Goal: Information Seeking & Learning: Learn about a topic

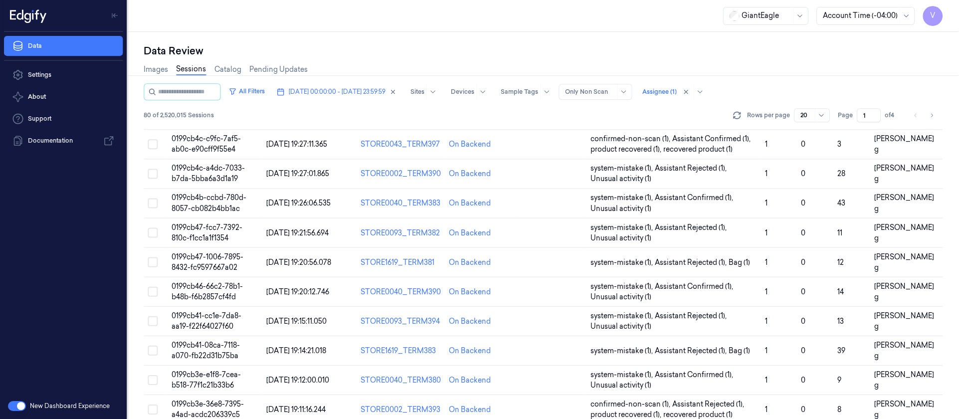
scroll to position [326, 0]
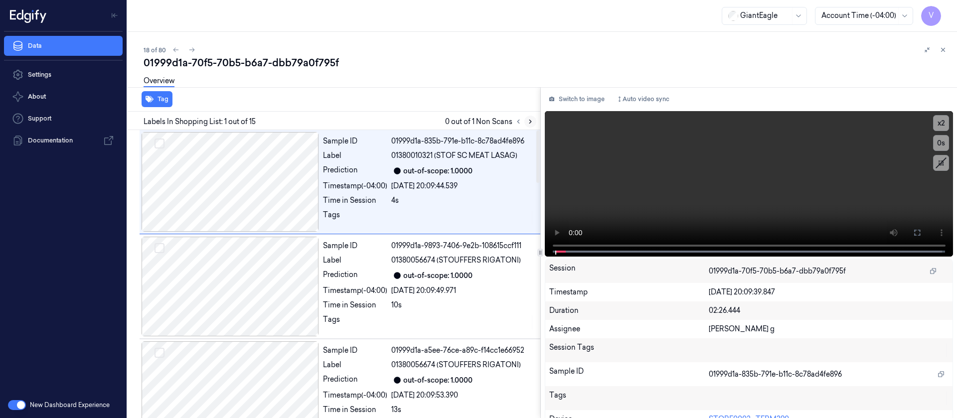
click at [527, 119] on icon at bounding box center [530, 121] width 7 height 7
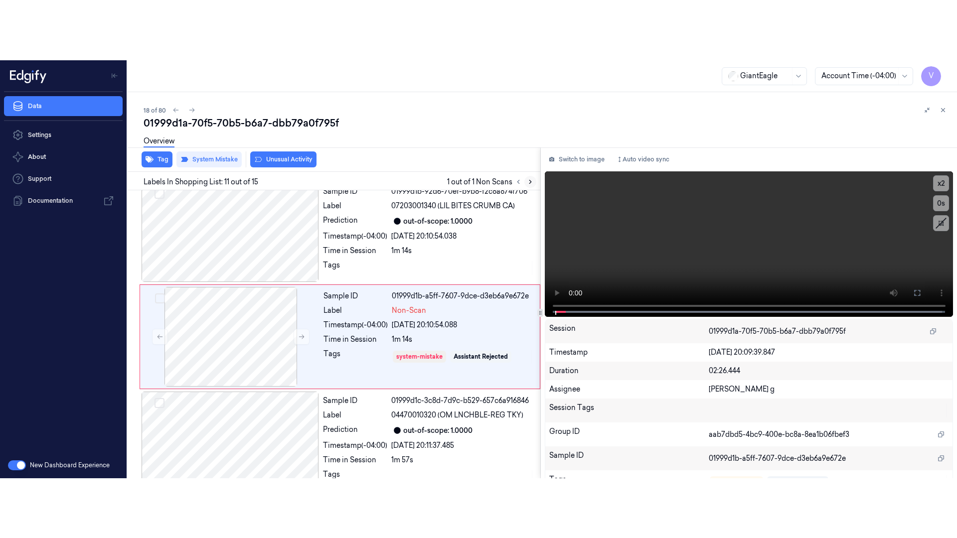
scroll to position [955, 0]
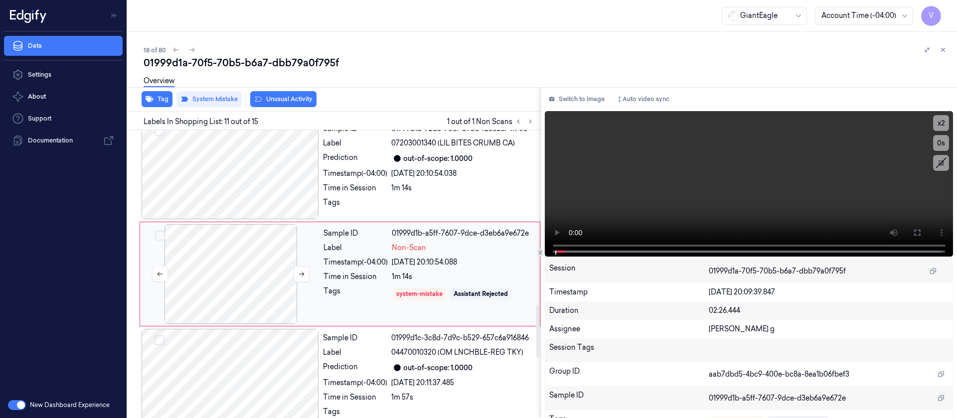
click at [200, 271] on div at bounding box center [230, 274] width 177 height 100
click at [913, 233] on icon at bounding box center [917, 233] width 8 height 8
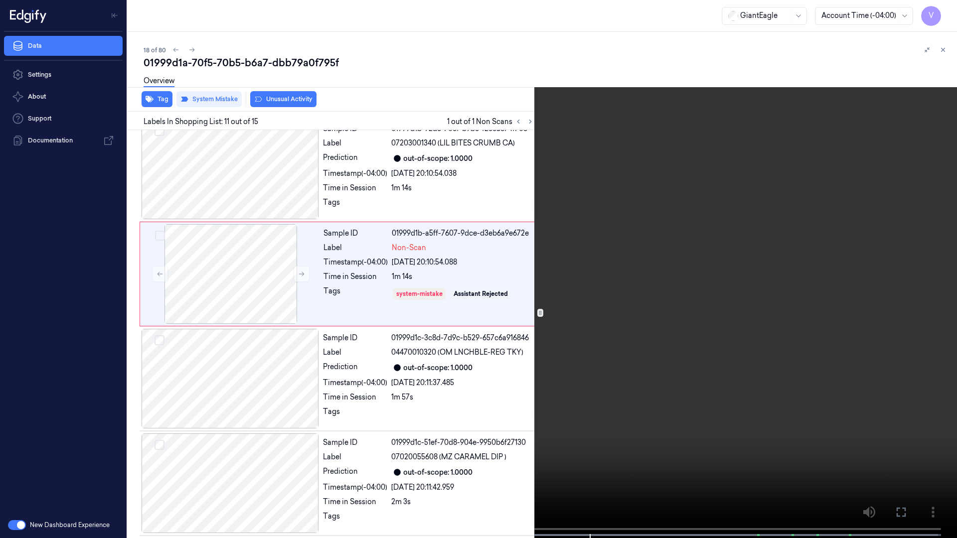
click at [492, 418] on span at bounding box center [491, 535] width 1 height 5
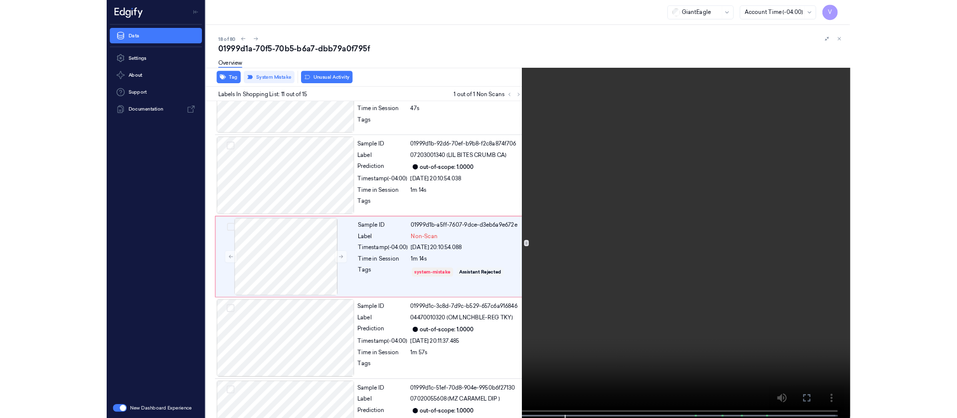
scroll to position [895, 0]
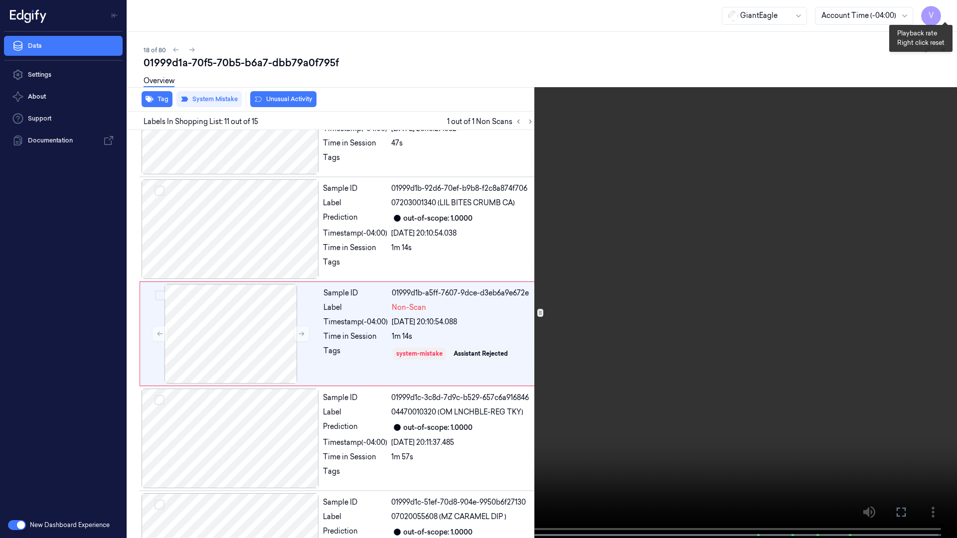
click at [947, 17] on button "x 2" at bounding box center [945, 12] width 16 height 16
click at [947, 17] on button "x 4" at bounding box center [945, 12] width 16 height 16
click at [0, 0] on icon at bounding box center [0, 0] width 0 height 0
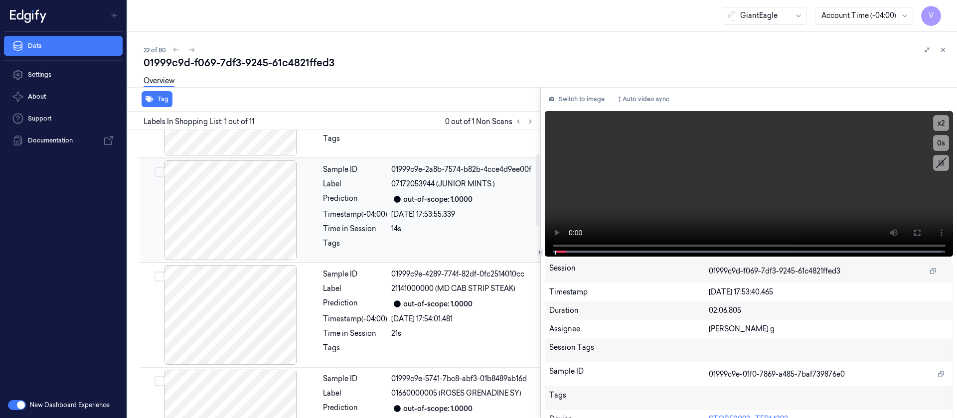
scroll to position [374, 0]
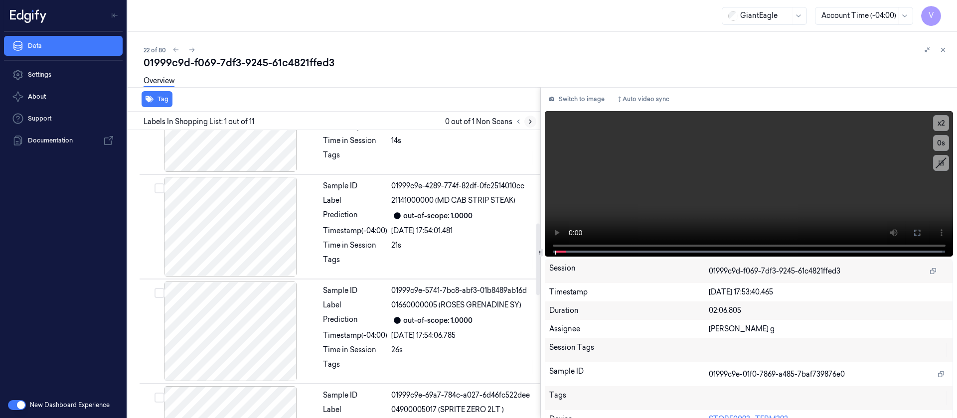
click at [531, 125] on icon at bounding box center [530, 121] width 7 height 7
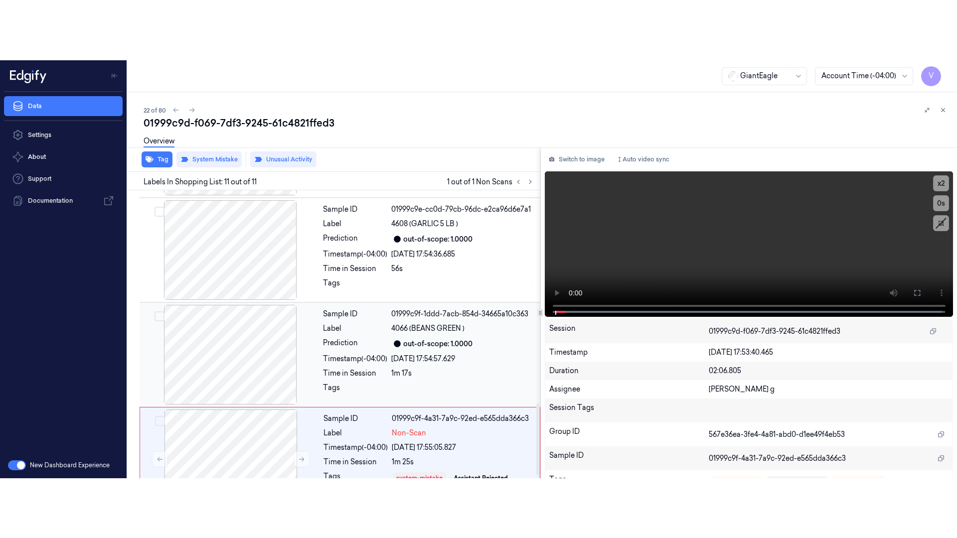
scroll to position [866, 0]
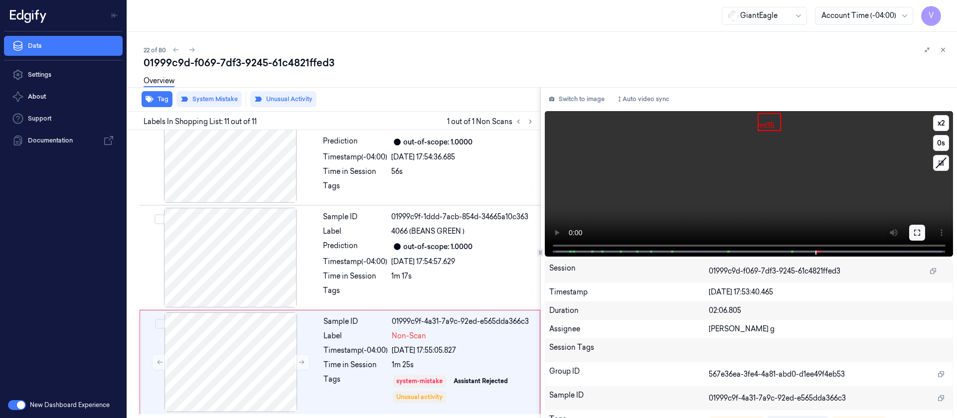
click at [917, 234] on icon at bounding box center [917, 233] width 6 height 6
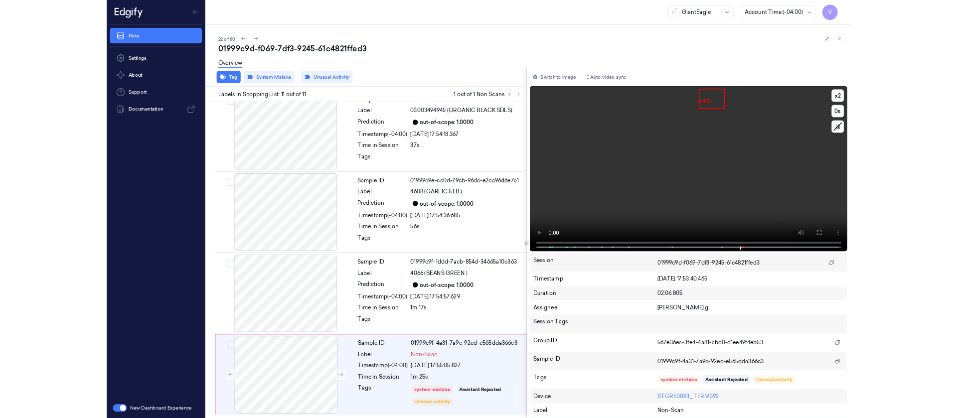
scroll to position [746, 0]
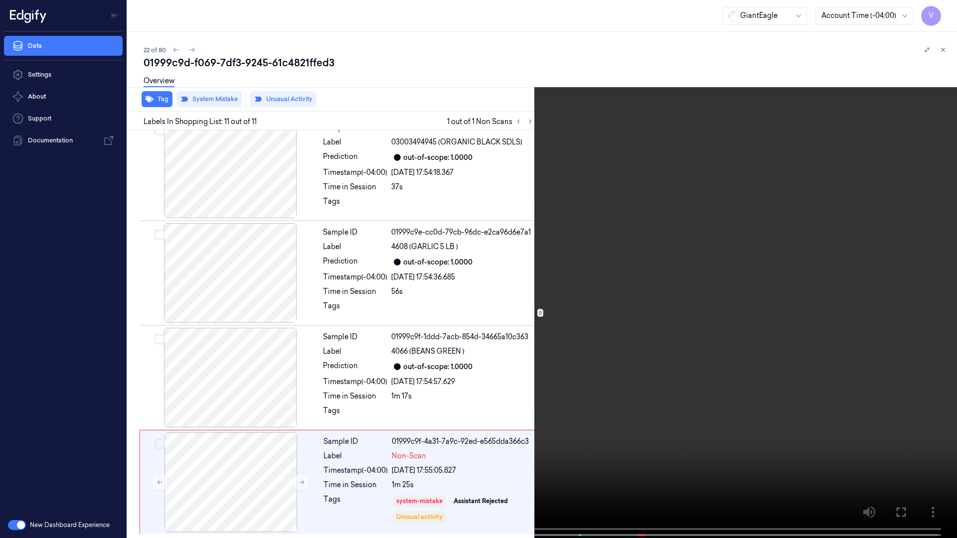
click at [0, 0] on button at bounding box center [0, 0] width 0 height 0
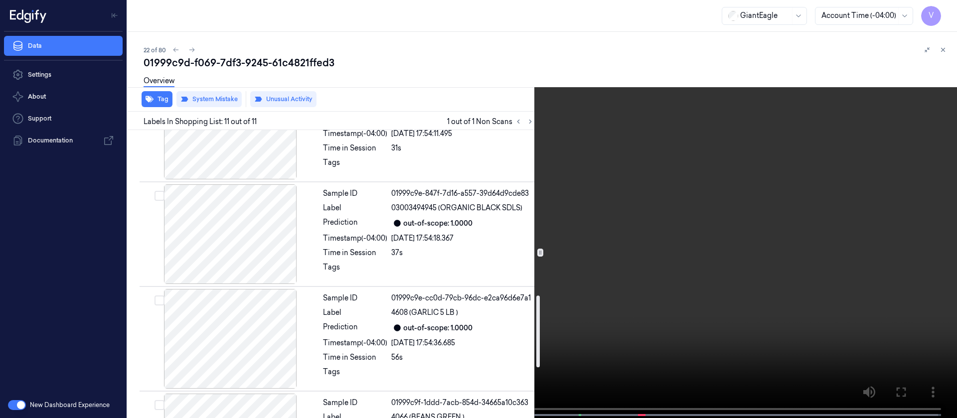
scroll to position [642, 0]
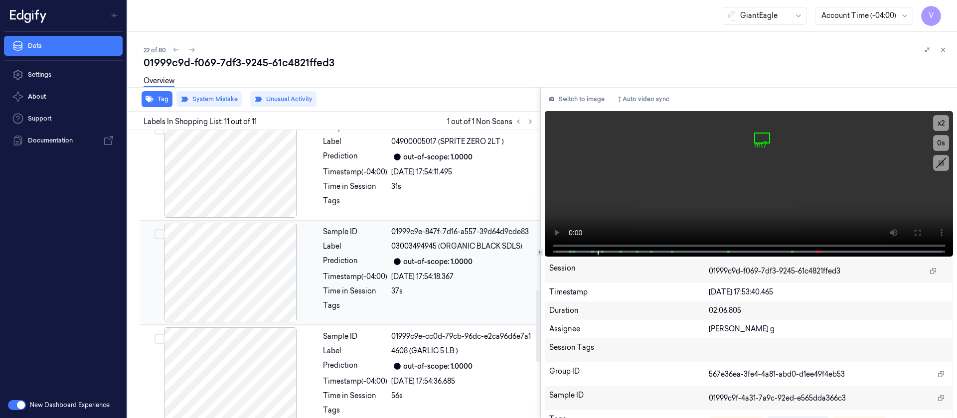
click at [227, 272] on div at bounding box center [230, 273] width 177 height 100
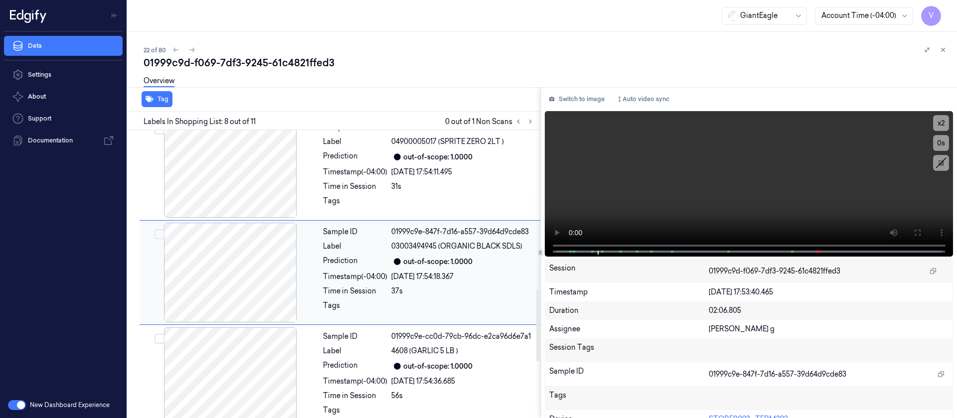
scroll to position [641, 0]
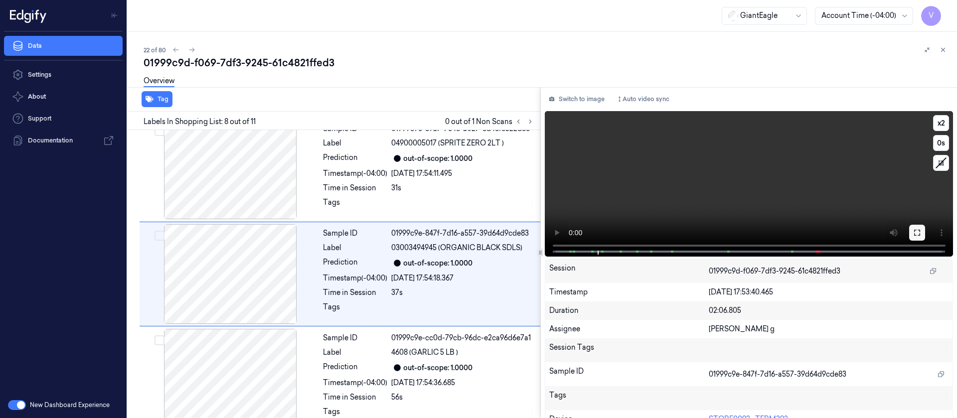
click at [915, 234] on icon at bounding box center [917, 233] width 8 height 8
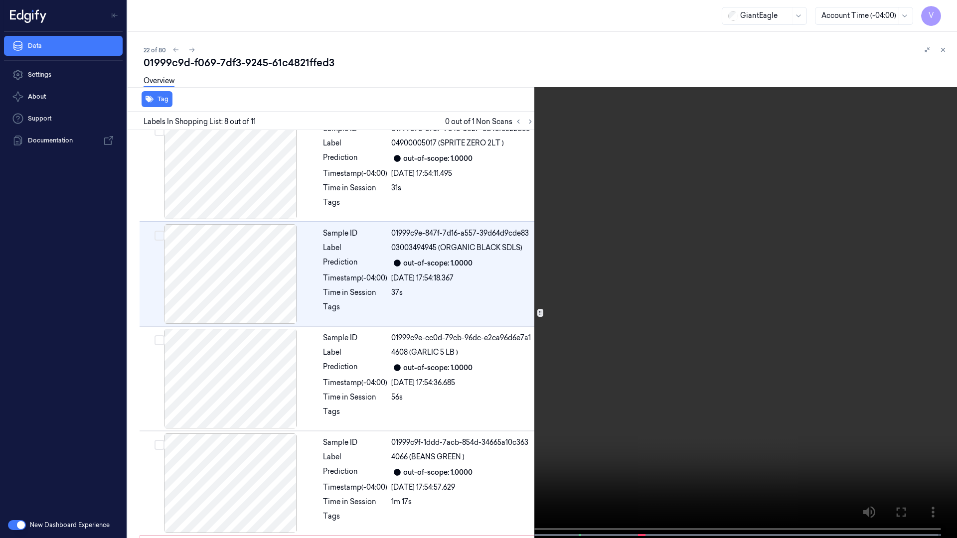
drag, startPoint x: 902, startPoint y: 504, endPoint x: 901, endPoint y: 414, distance: 89.7
click at [0, 0] on button at bounding box center [0, 0] width 0 height 0
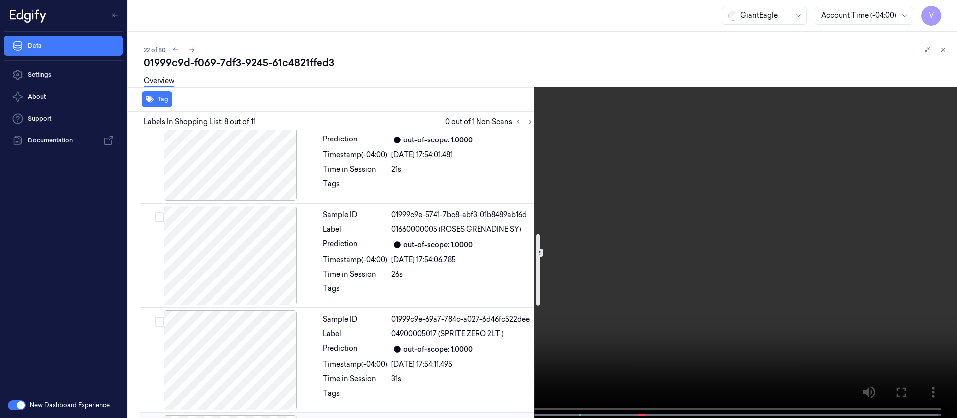
scroll to position [416, 0]
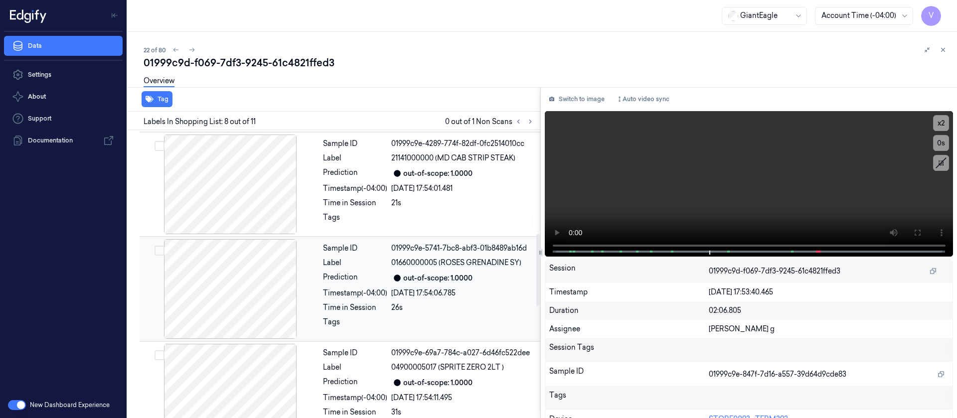
click at [233, 285] on div at bounding box center [230, 289] width 177 height 100
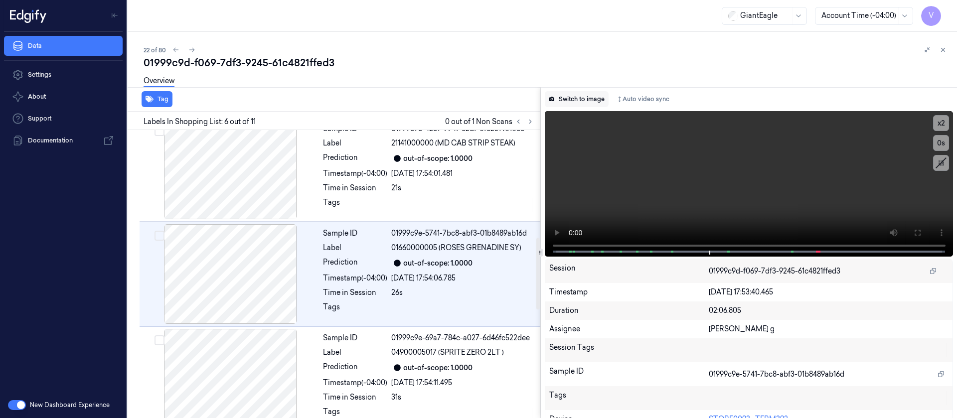
click at [601, 97] on button "Switch to image" at bounding box center [577, 99] width 64 height 16
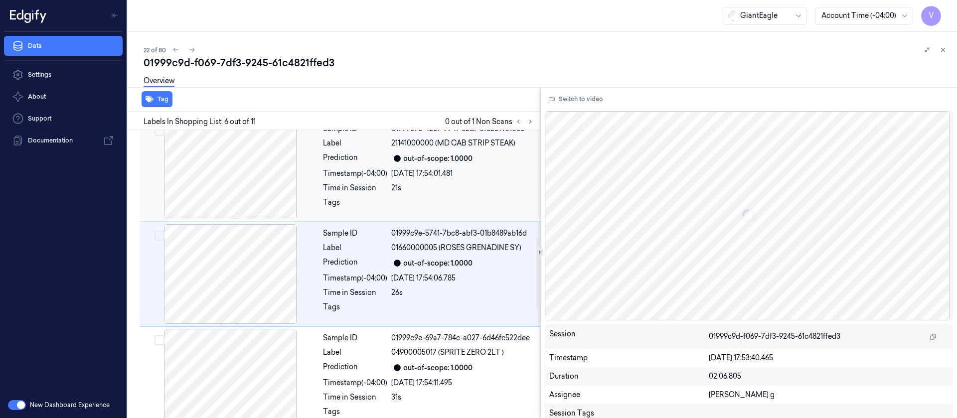
click at [243, 159] on div at bounding box center [230, 170] width 177 height 100
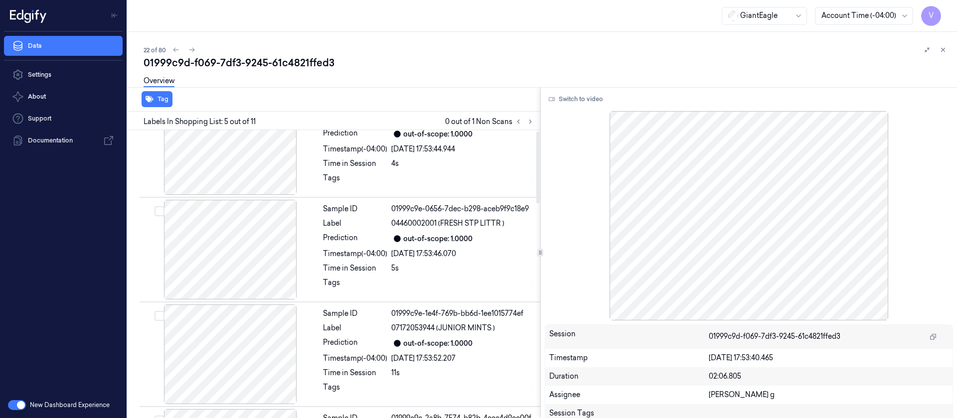
scroll to position [0, 0]
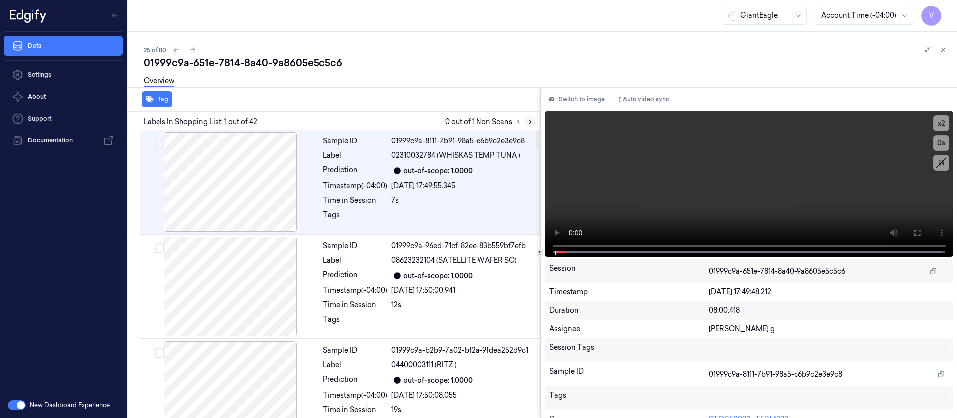
click at [531, 122] on icon at bounding box center [530, 121] width 7 height 7
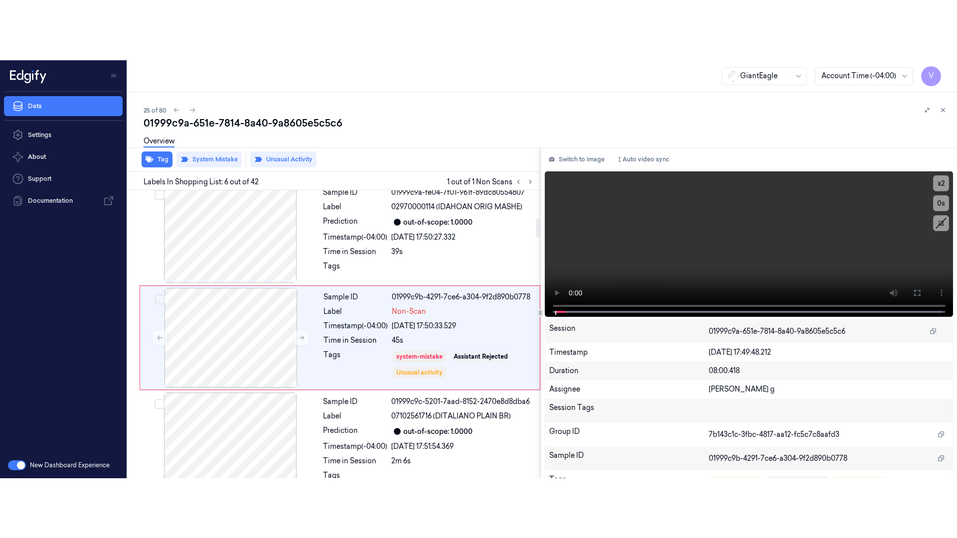
scroll to position [431, 0]
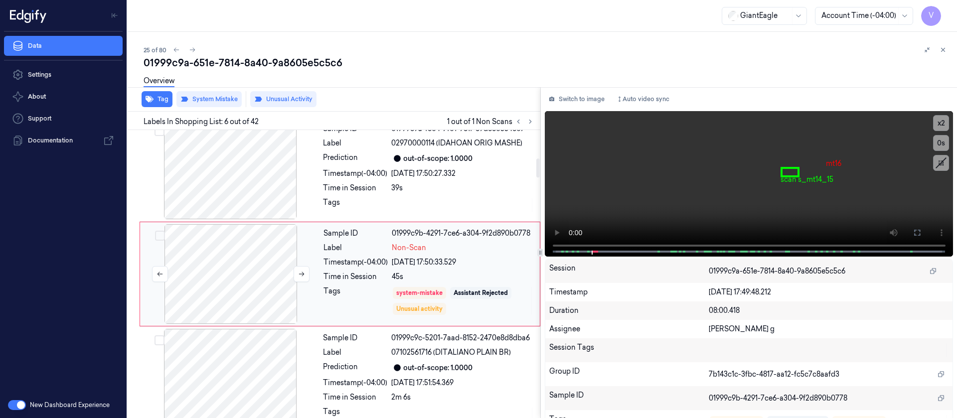
click at [269, 263] on div at bounding box center [230, 274] width 177 height 100
click at [913, 229] on icon at bounding box center [917, 233] width 8 height 8
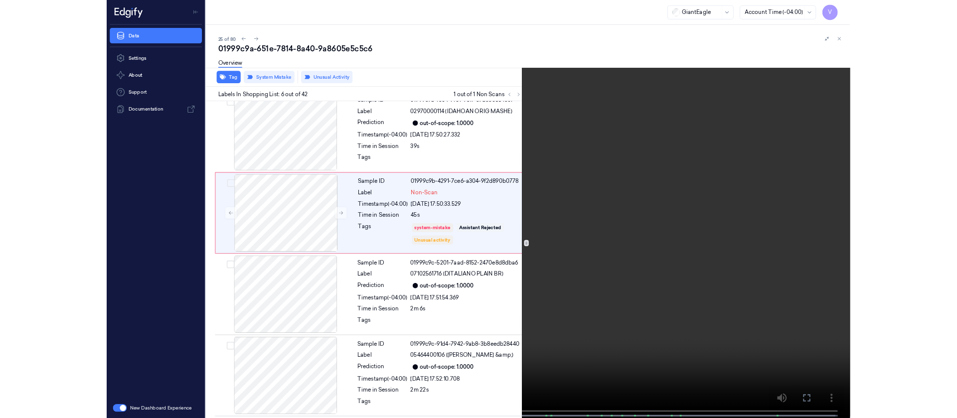
scroll to position [371, 0]
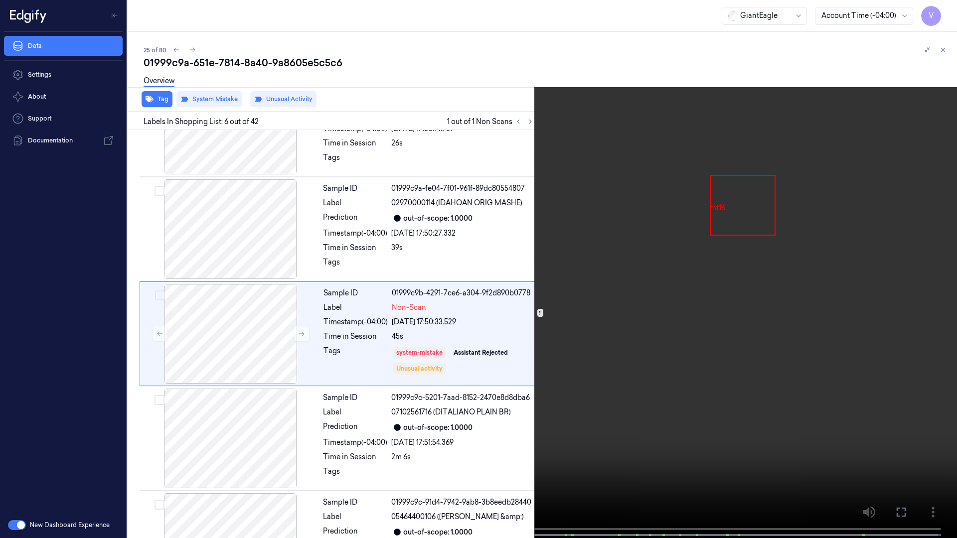
click at [108, 418] on span at bounding box center [107, 535] width 1 height 5
click at [0, 0] on button at bounding box center [0, 0] width 0 height 0
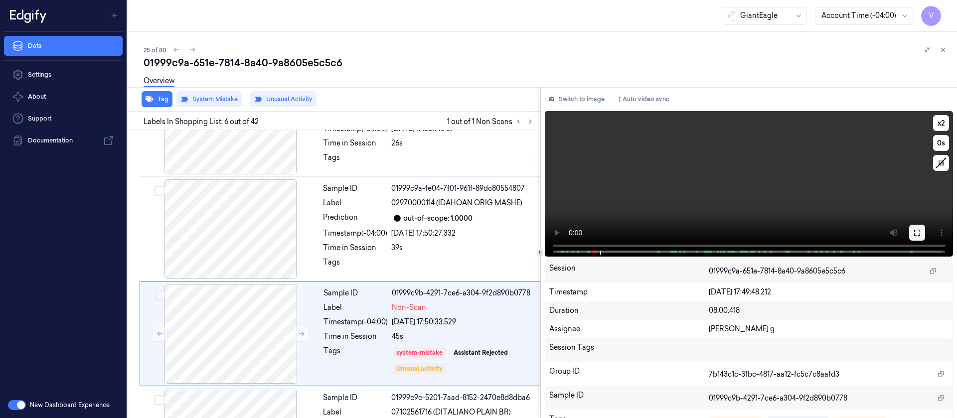
click at [918, 233] on button at bounding box center [917, 233] width 16 height 16
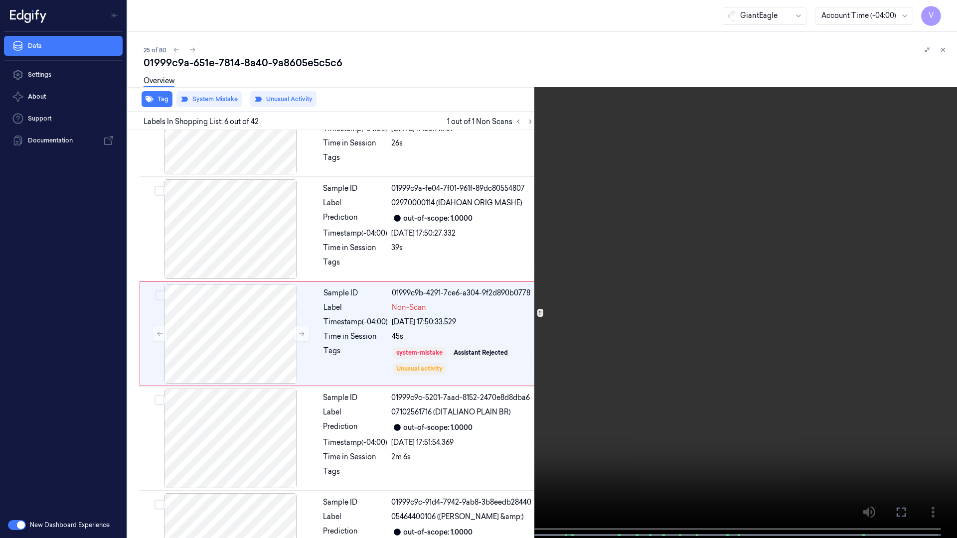
click at [0, 0] on icon at bounding box center [0, 0] width 0 height 0
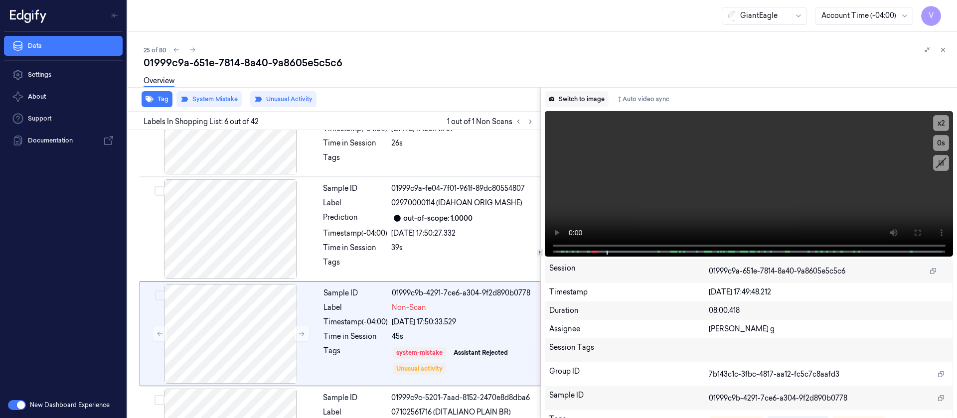
click at [595, 101] on button "Switch to image" at bounding box center [577, 99] width 64 height 16
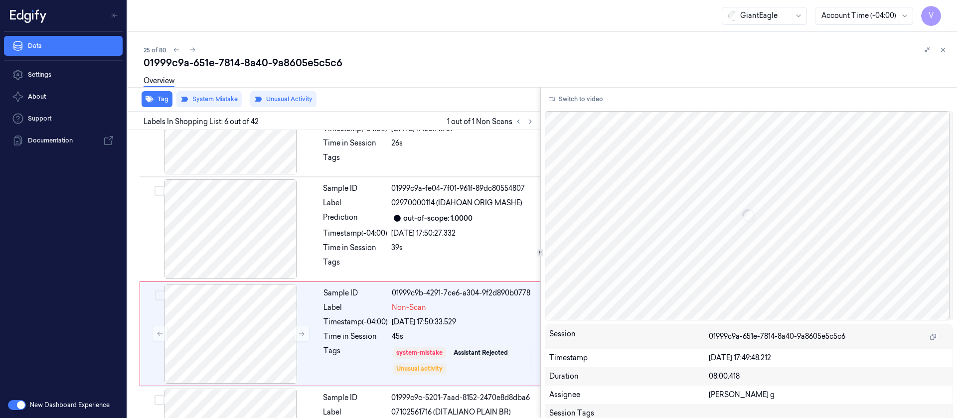
scroll to position [431, 0]
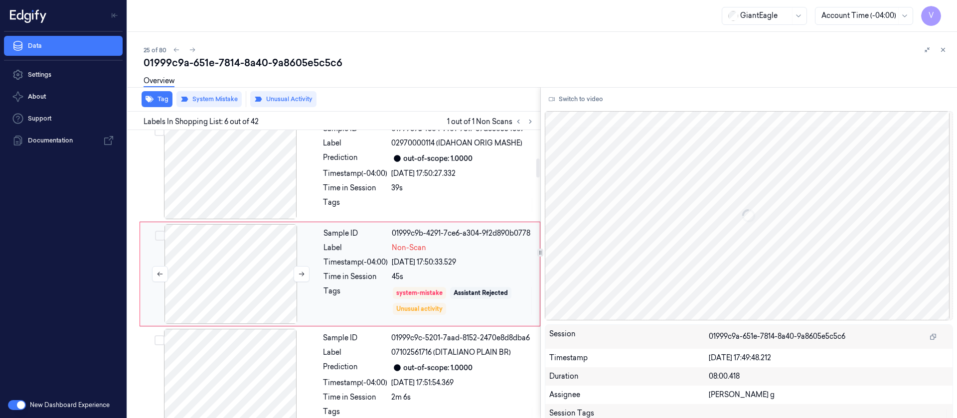
click at [206, 280] on div at bounding box center [230, 274] width 177 height 100
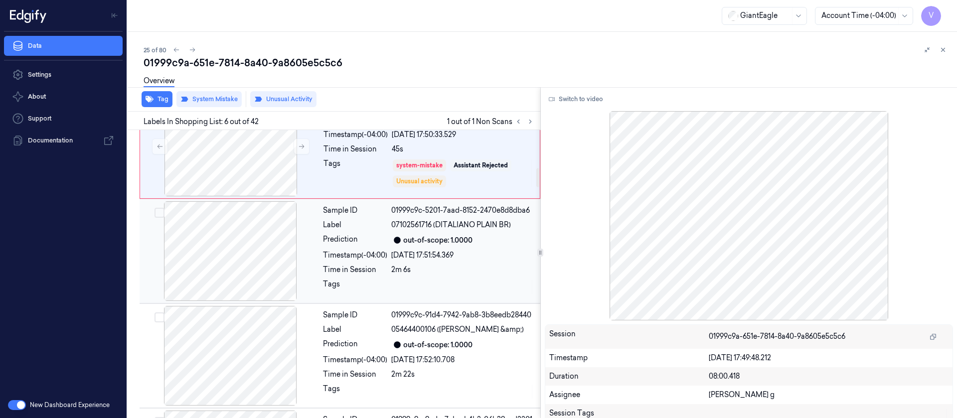
scroll to position [581, 0]
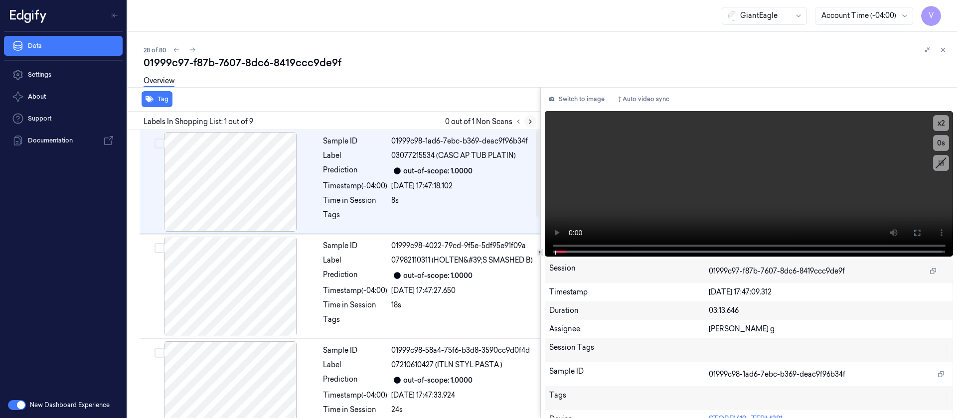
click at [533, 124] on icon at bounding box center [530, 121] width 7 height 7
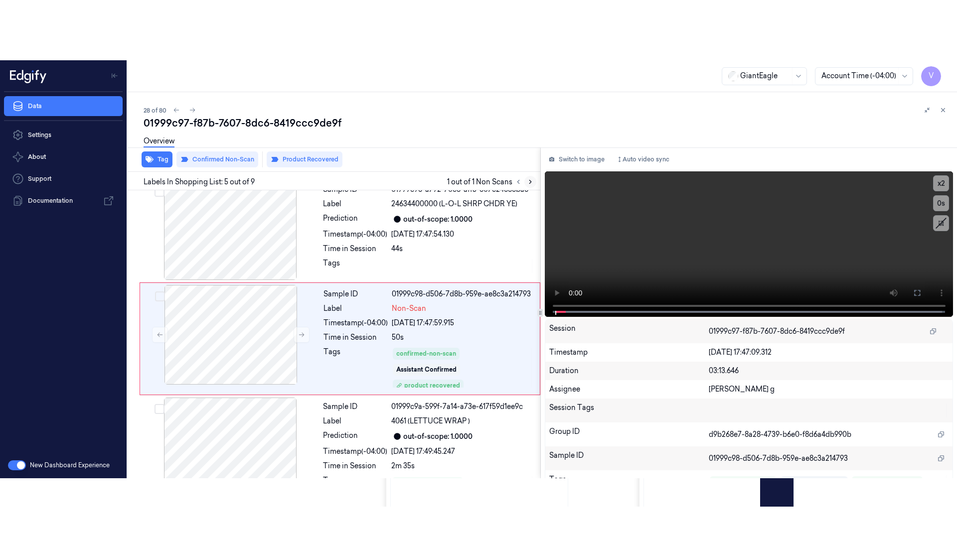
scroll to position [331, 0]
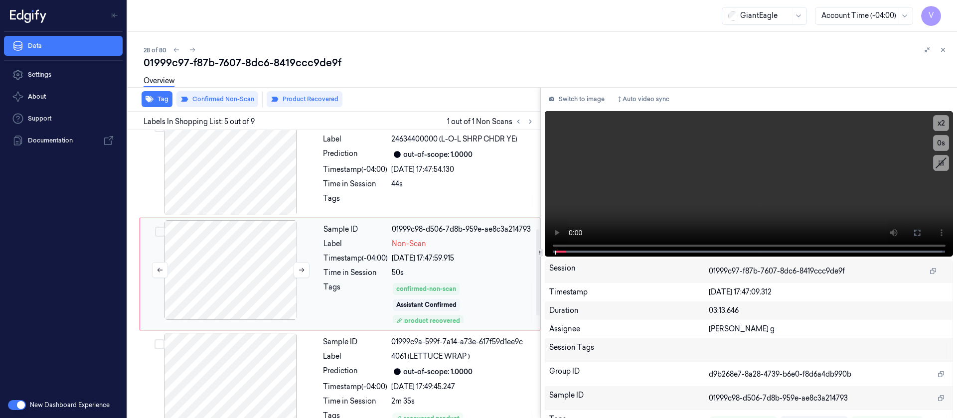
click at [245, 258] on div at bounding box center [230, 270] width 177 height 100
click at [301, 272] on icon at bounding box center [301, 270] width 7 height 7
click at [913, 232] on icon at bounding box center [917, 233] width 8 height 8
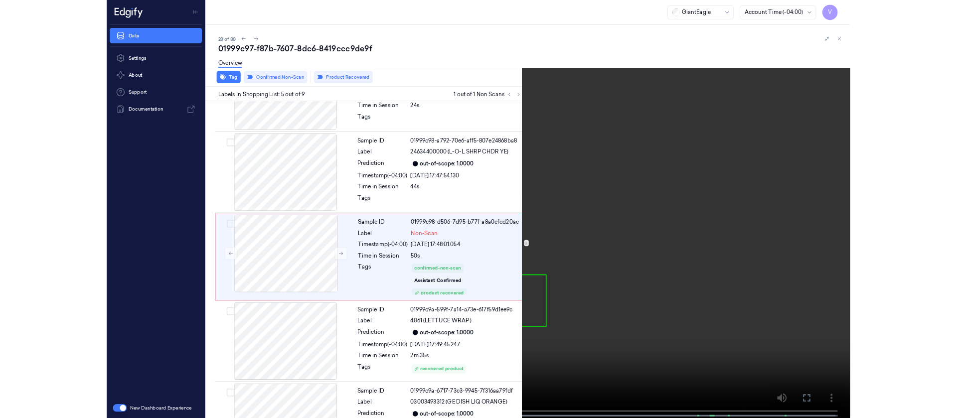
scroll to position [271, 0]
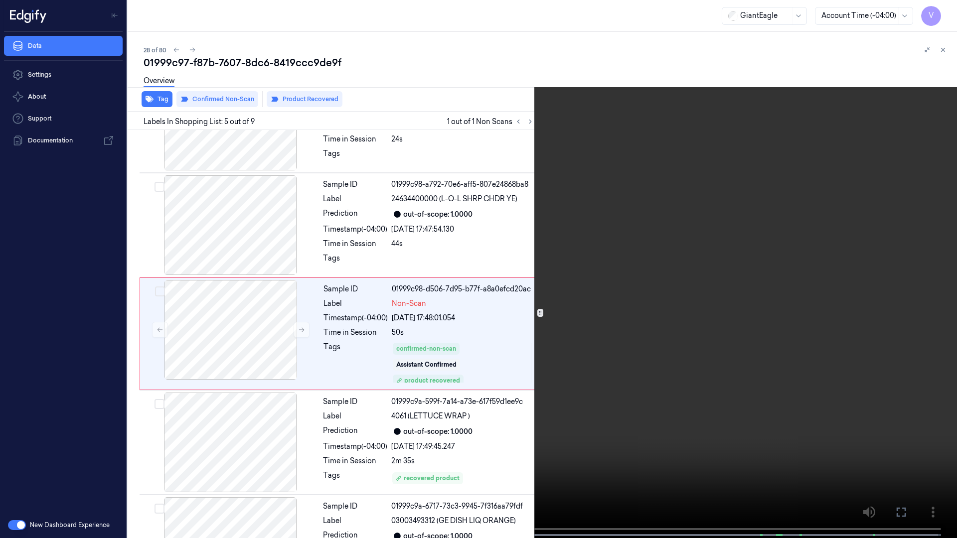
click at [0, 0] on button at bounding box center [0, 0] width 0 height 0
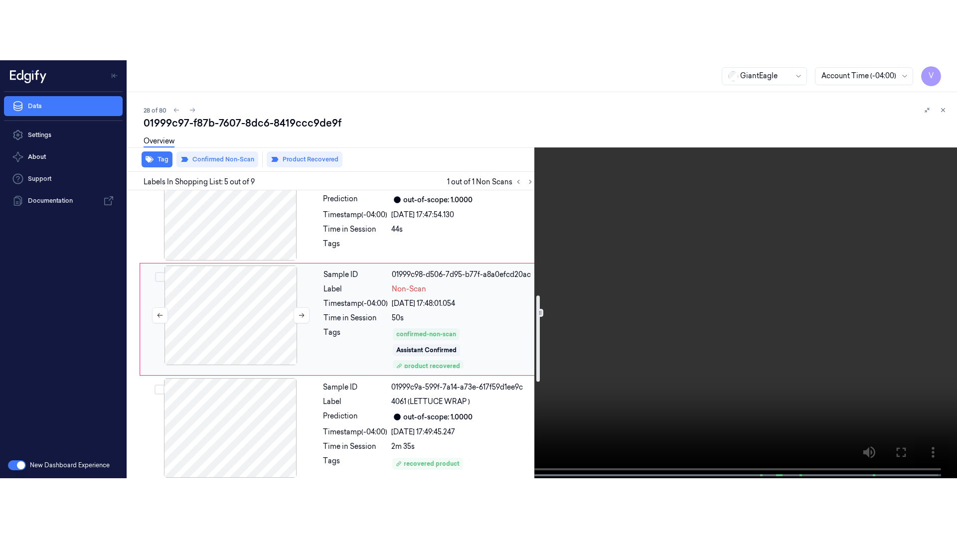
scroll to position [420, 0]
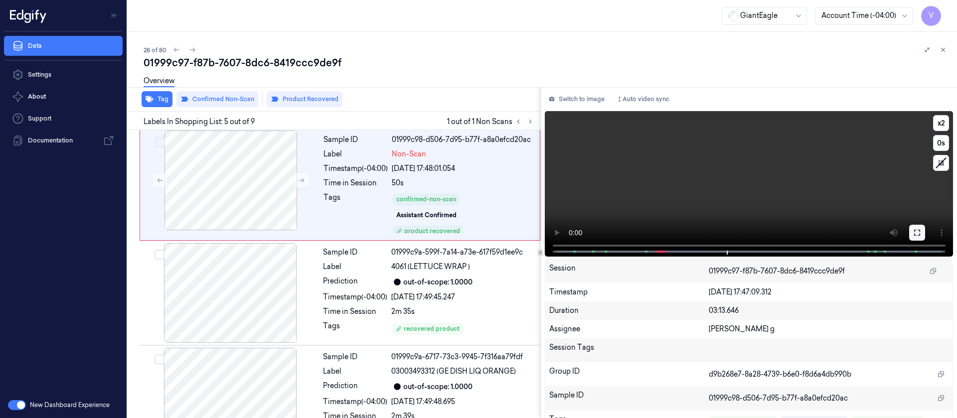
click at [913, 232] on icon at bounding box center [917, 233] width 8 height 8
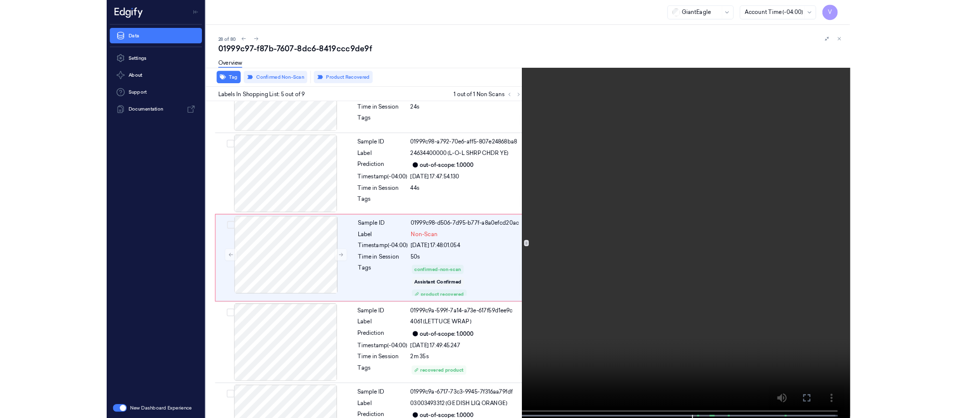
scroll to position [271, 0]
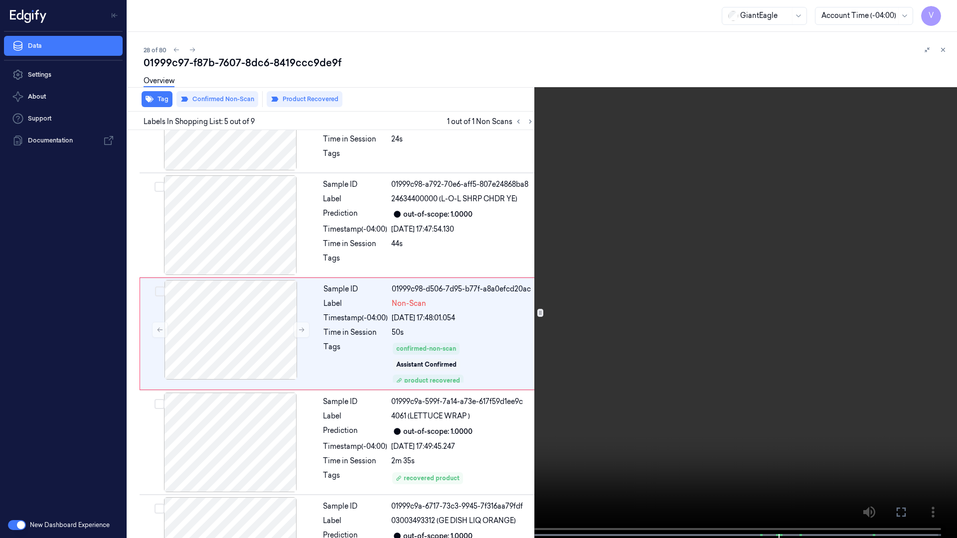
click at [0, 0] on icon at bounding box center [0, 0] width 0 height 0
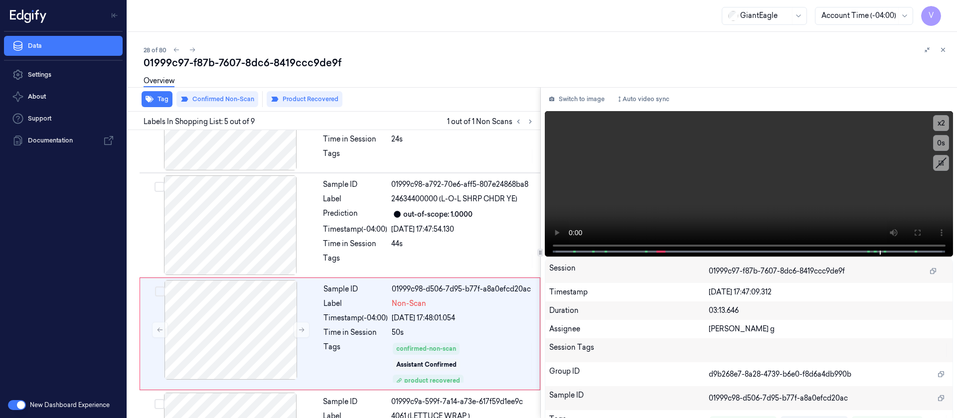
click at [577, 88] on div "Switch to image Auto video sync x 2 0 s 4061 (LETTUCE WRAP ) Session 01999c97-f…" at bounding box center [749, 252] width 417 height 331
click at [568, 106] on button "Switch to image" at bounding box center [577, 99] width 64 height 16
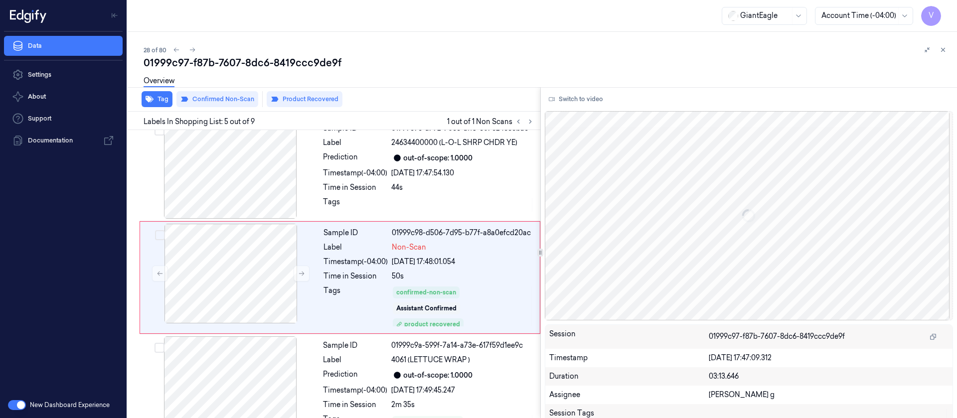
scroll to position [331, 0]
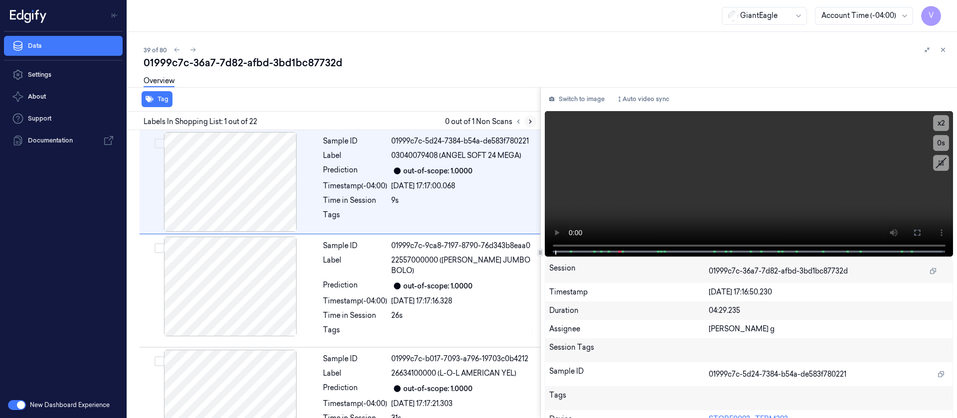
click at [532, 116] on button at bounding box center [530, 122] width 12 height 12
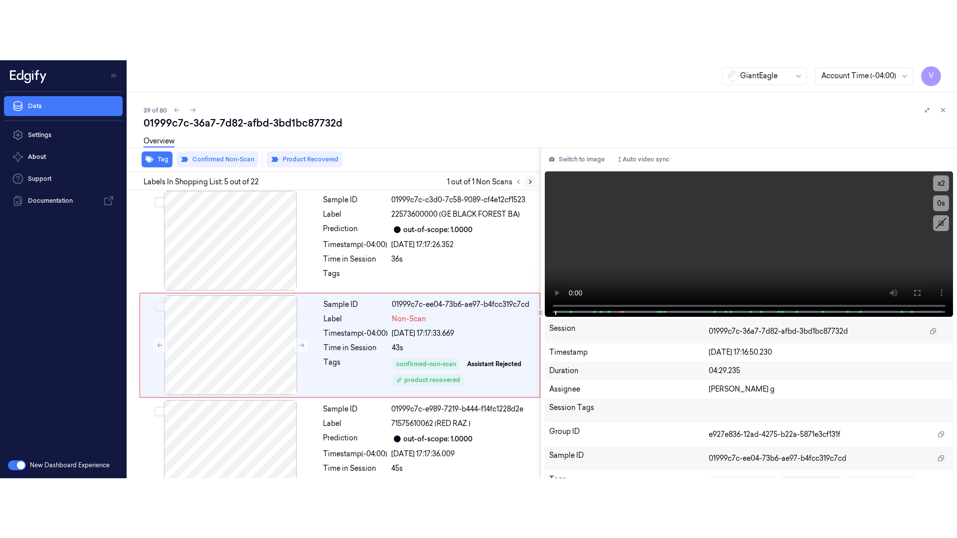
scroll to position [331, 0]
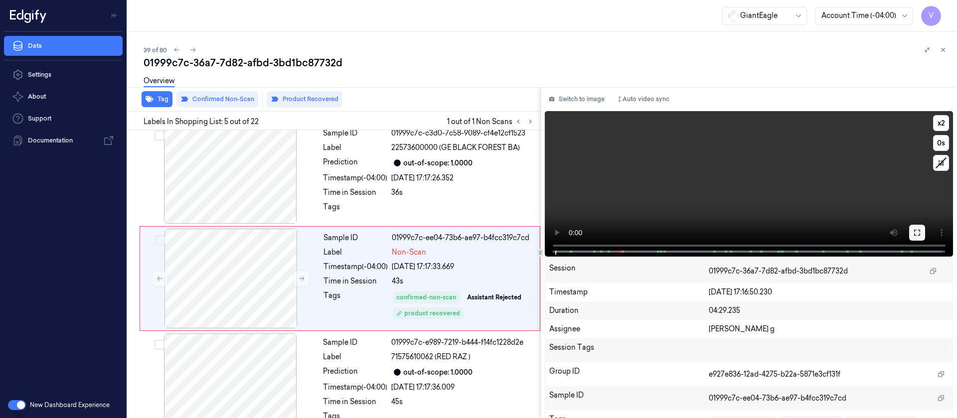
click at [914, 230] on icon at bounding box center [917, 233] width 8 height 8
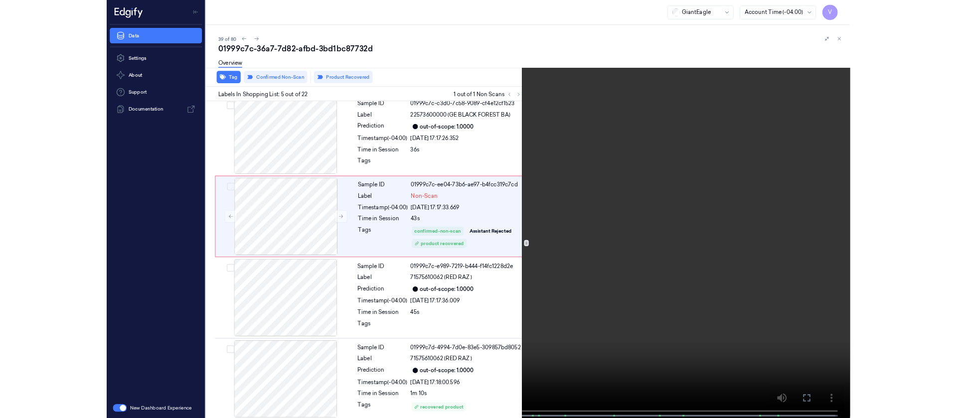
scroll to position [271, 0]
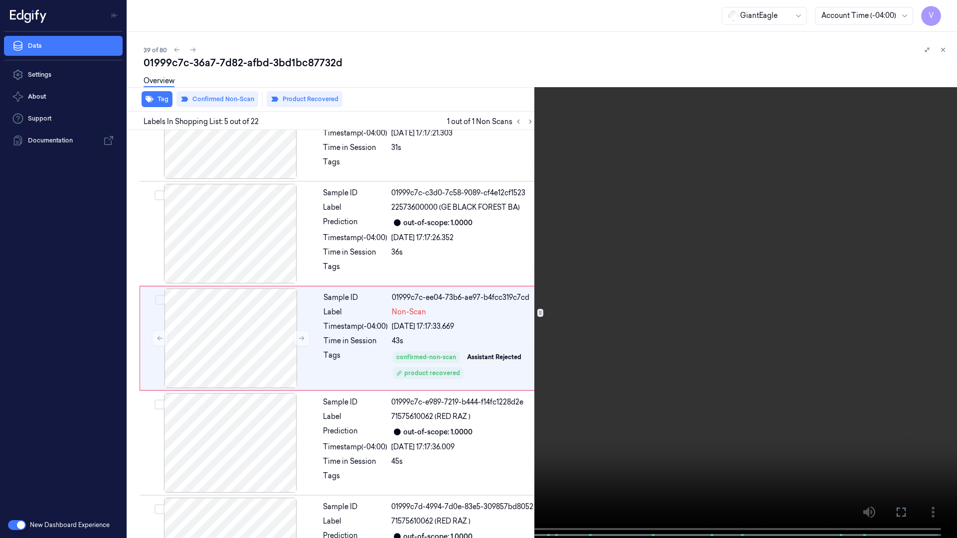
click at [0, 0] on icon at bounding box center [0, 0] width 0 height 0
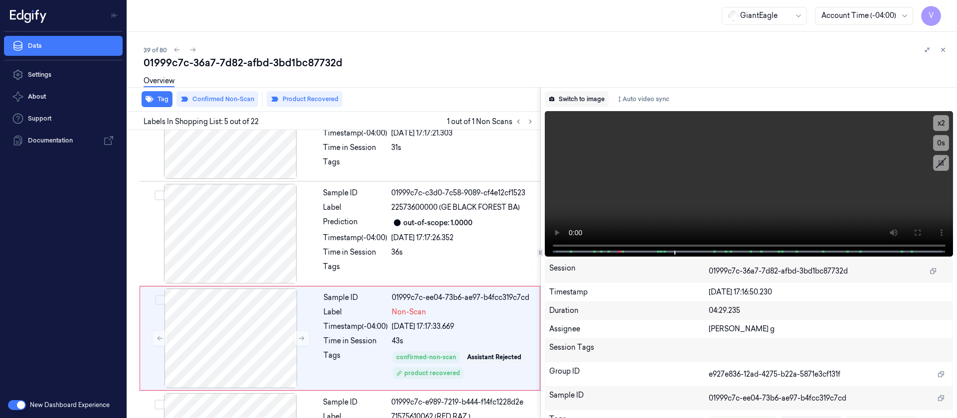
click at [580, 95] on button "Switch to image" at bounding box center [577, 99] width 64 height 16
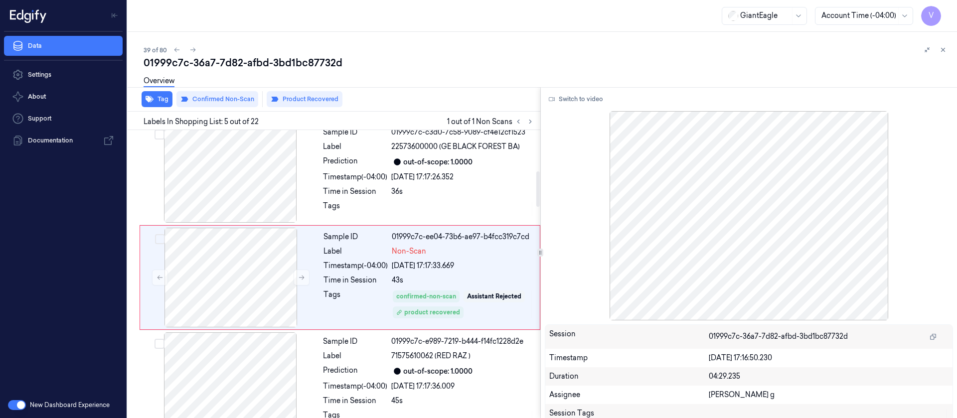
scroll to position [331, 0]
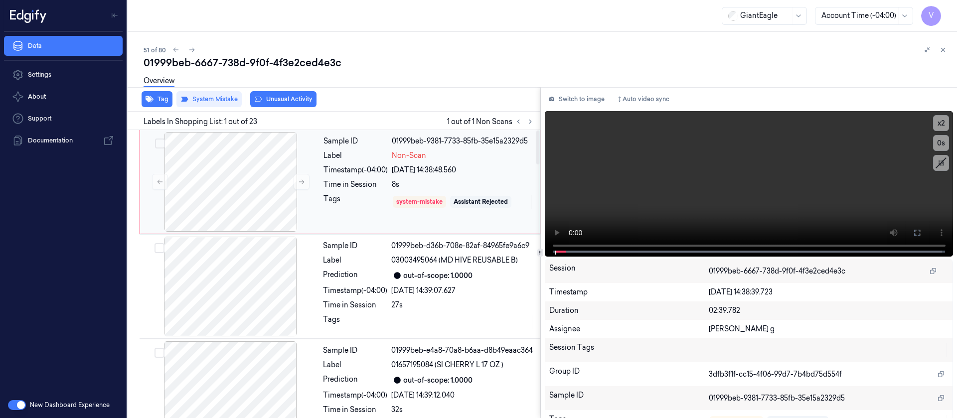
click at [361, 210] on div "Sample ID 01999beb-9381-7733-85fb-35e15a2329d5 Label Non-Scan Timestamp (-04:00…" at bounding box center [429, 182] width 218 height 100
click at [282, 196] on div at bounding box center [230, 182] width 177 height 100
click at [298, 178] on icon at bounding box center [301, 181] width 7 height 7
click at [582, 93] on button "Switch to image" at bounding box center [577, 99] width 64 height 16
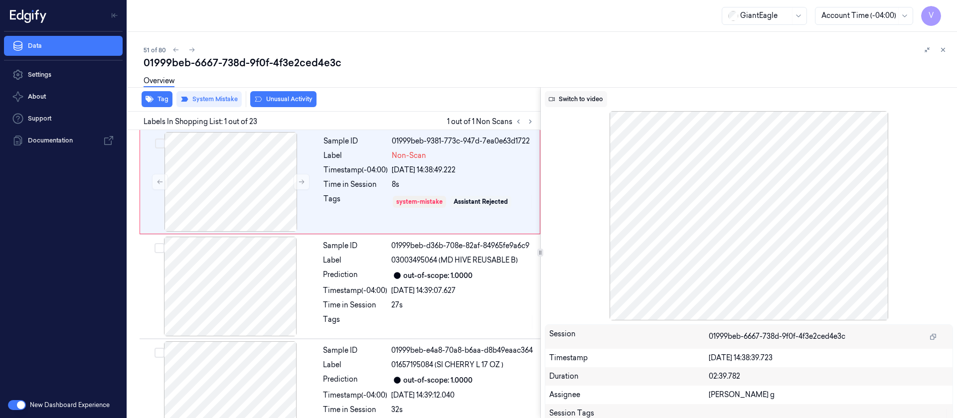
click at [580, 103] on button "Switch to video" at bounding box center [576, 99] width 62 height 16
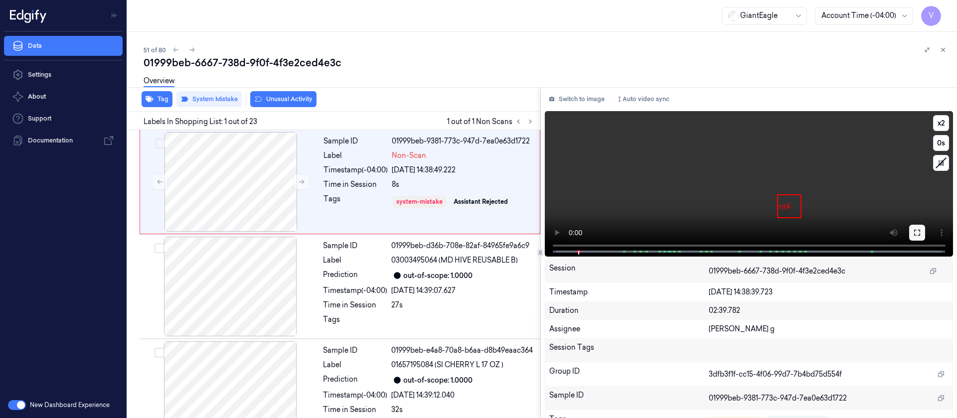
click at [909, 233] on button at bounding box center [917, 233] width 16 height 16
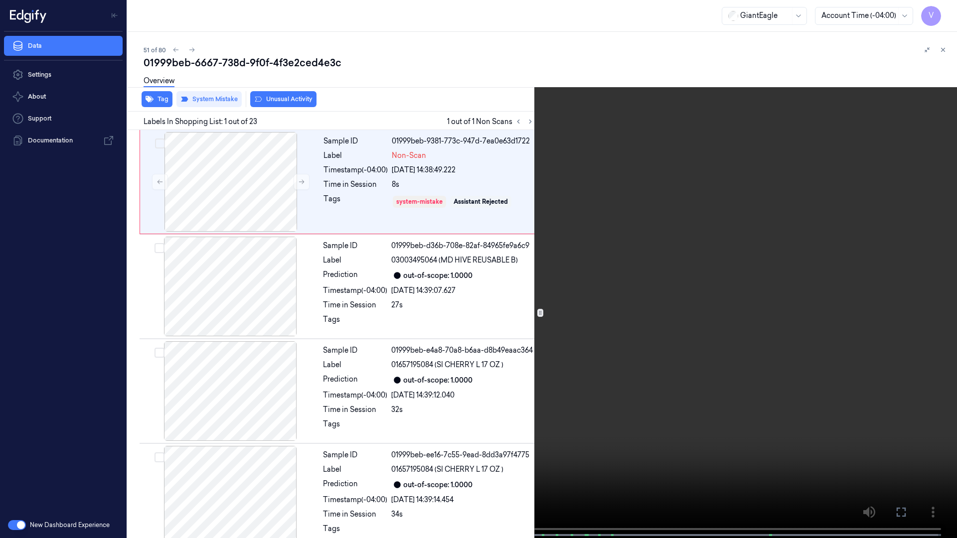
click at [0, 0] on icon at bounding box center [0, 0] width 0 height 0
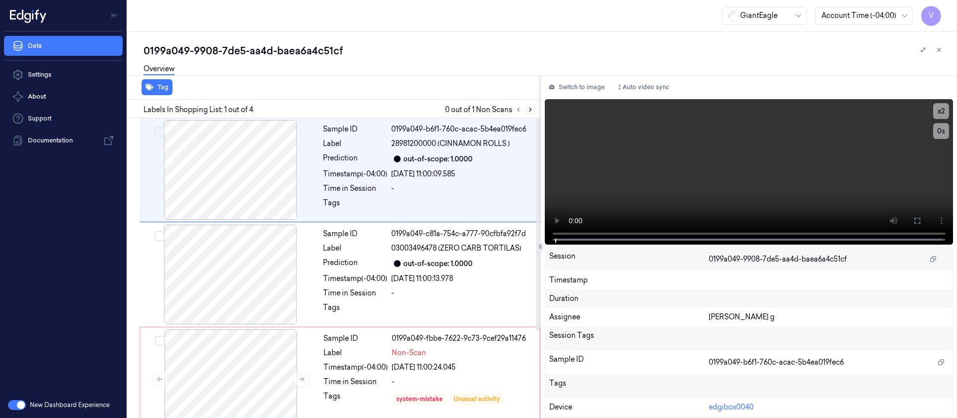
click at [531, 110] on icon at bounding box center [530, 109] width 7 height 7
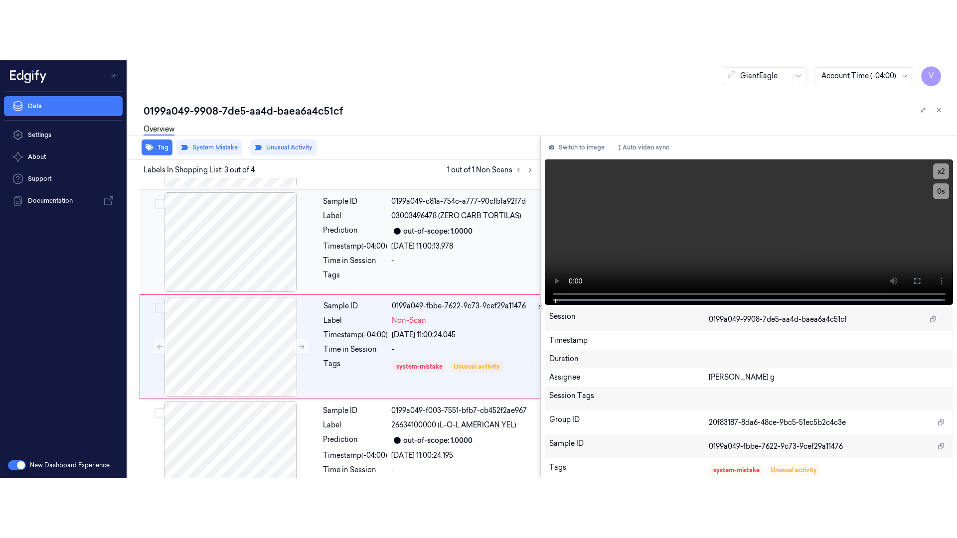
scroll to position [111, 0]
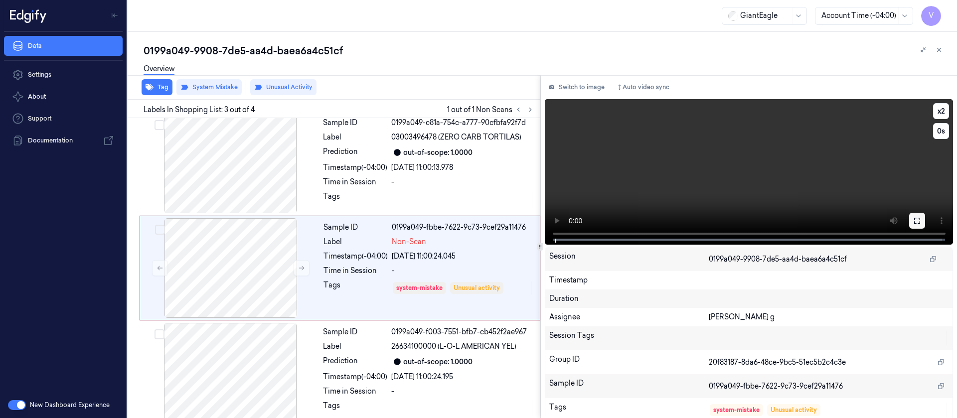
click at [915, 223] on icon at bounding box center [917, 221] width 8 height 8
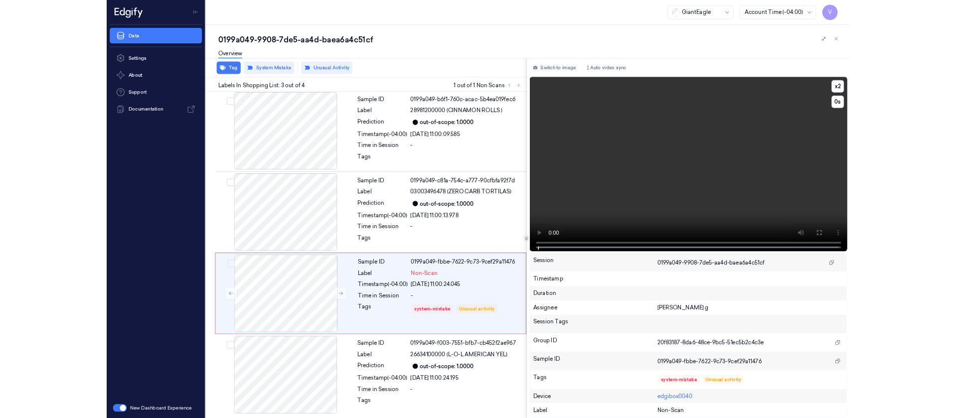
scroll to position [1, 0]
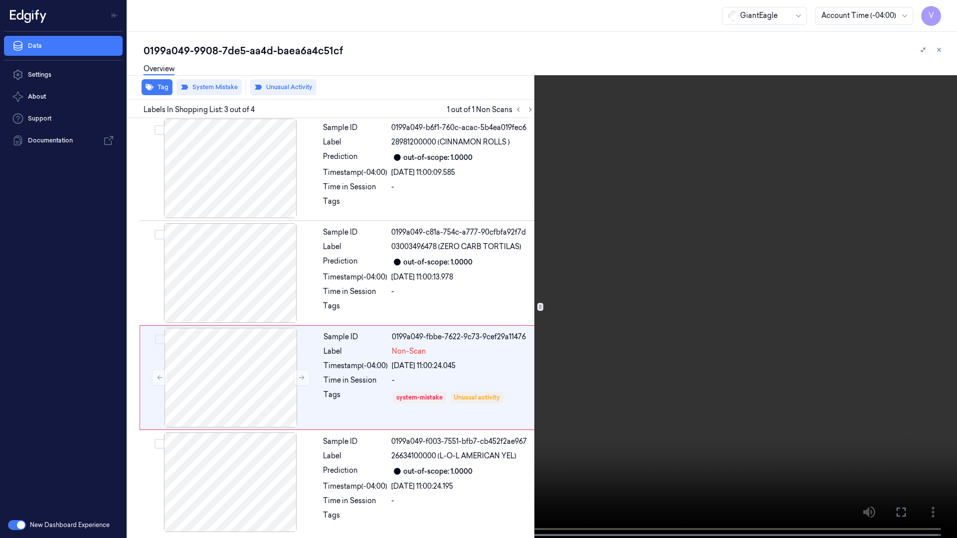
click at [0, 0] on icon at bounding box center [0, 0] width 0 height 0
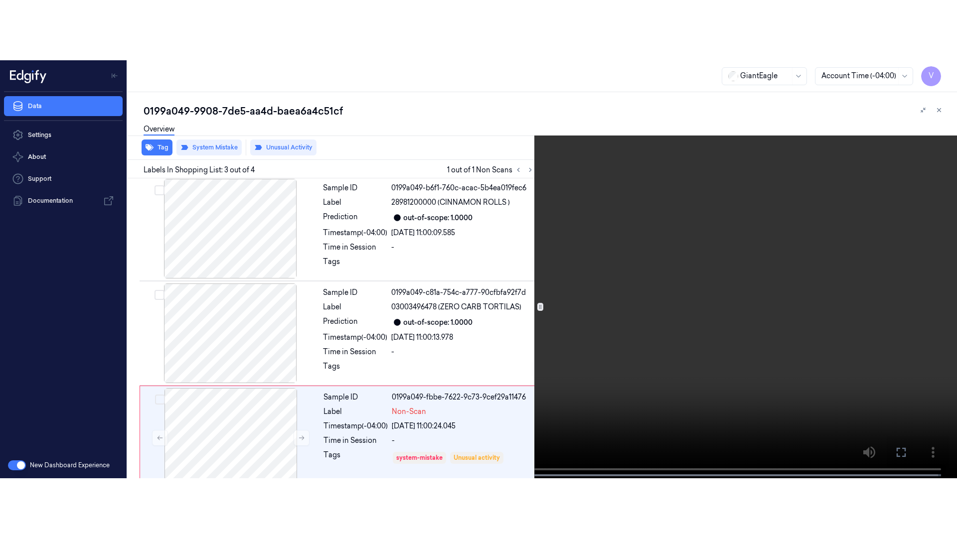
scroll to position [111, 0]
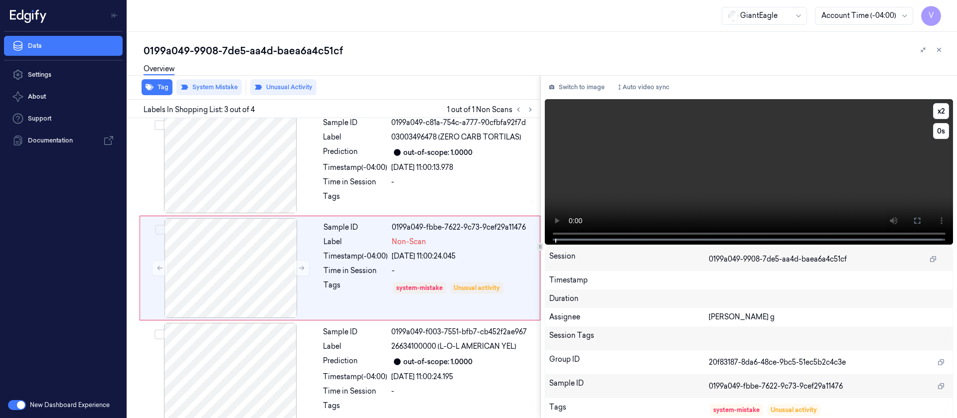
drag, startPoint x: 906, startPoint y: 216, endPoint x: 906, endPoint y: 307, distance: 90.2
click at [909, 216] on button at bounding box center [917, 221] width 16 height 16
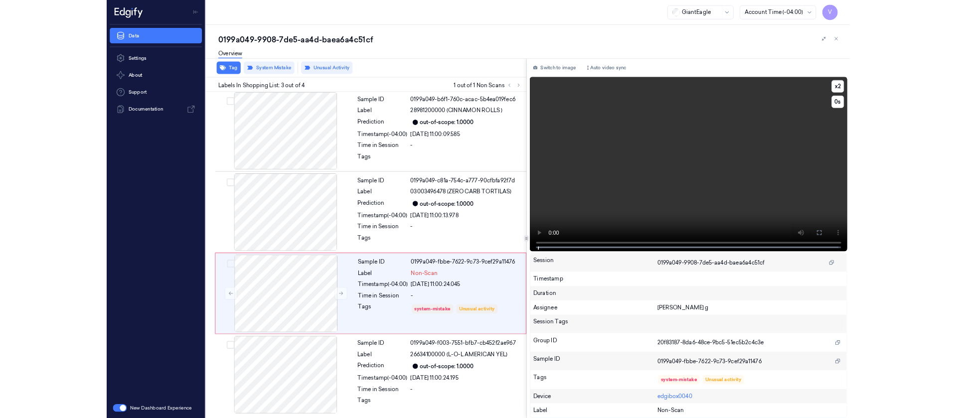
scroll to position [1, 0]
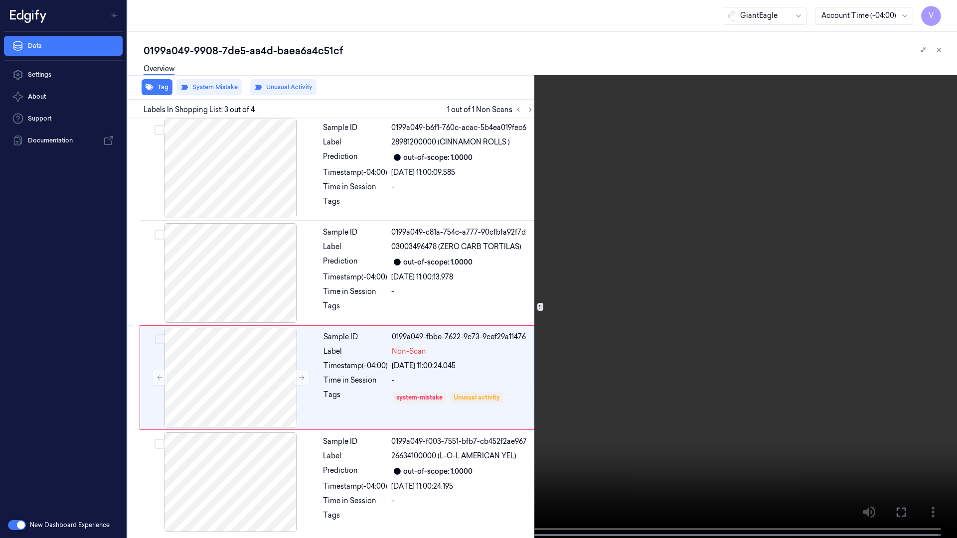
click at [0, 0] on button at bounding box center [0, 0] width 0 height 0
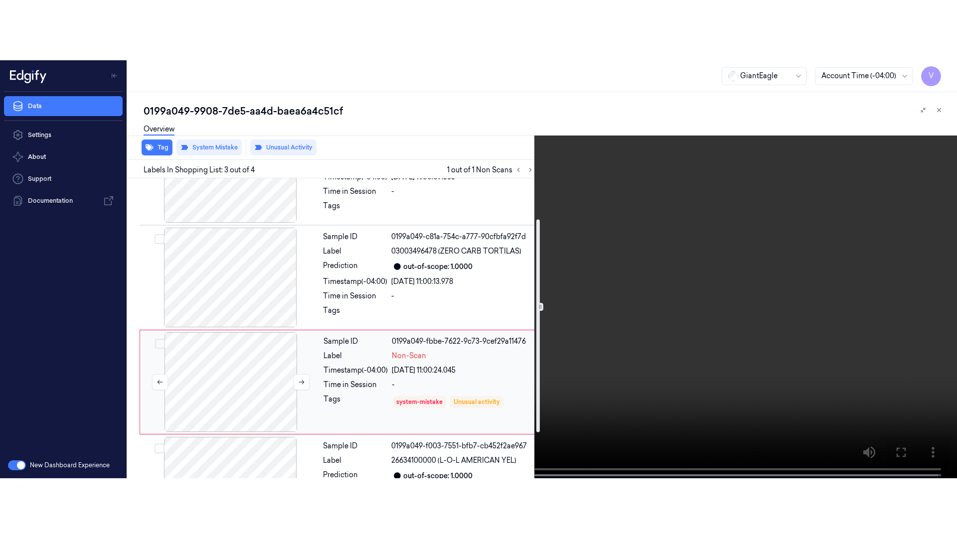
scroll to position [122, 0]
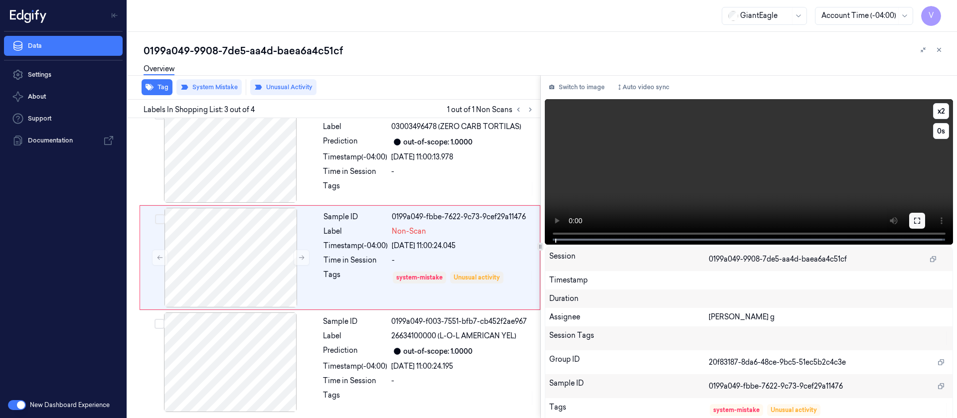
click at [913, 218] on icon at bounding box center [917, 221] width 8 height 8
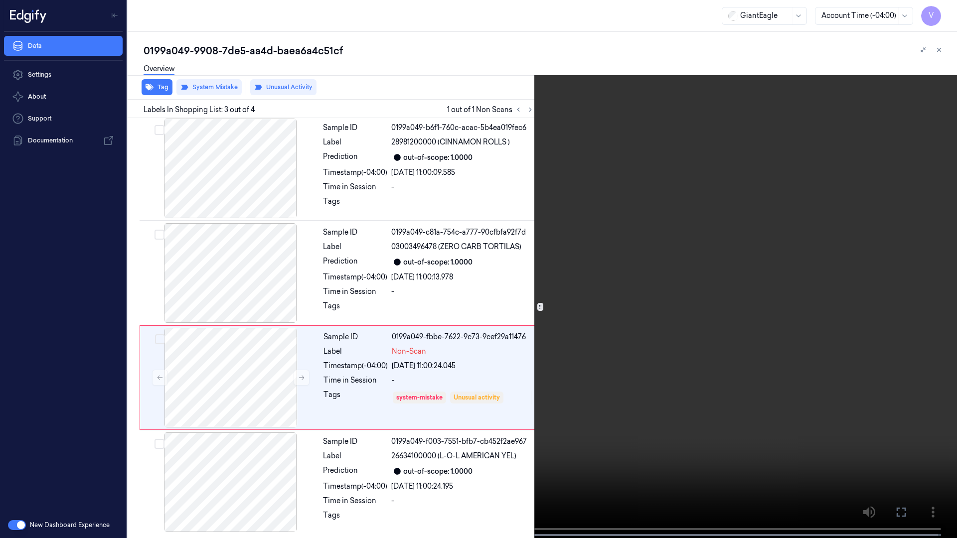
click at [0, 0] on icon at bounding box center [0, 0] width 0 height 0
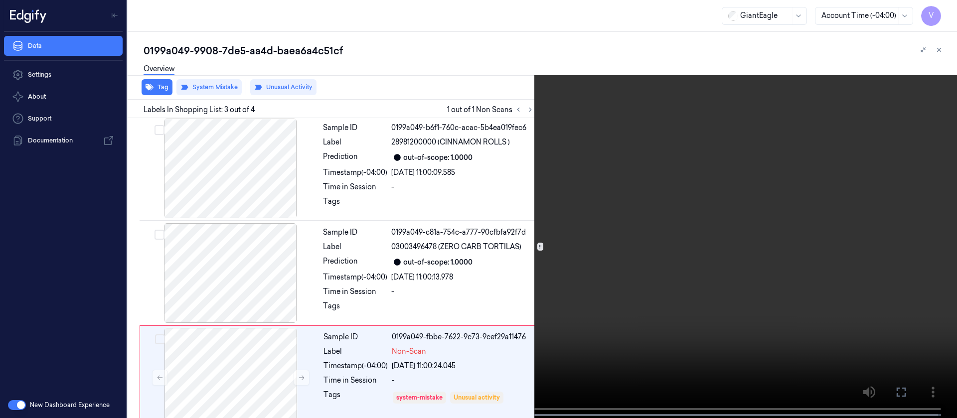
scroll to position [122, 0]
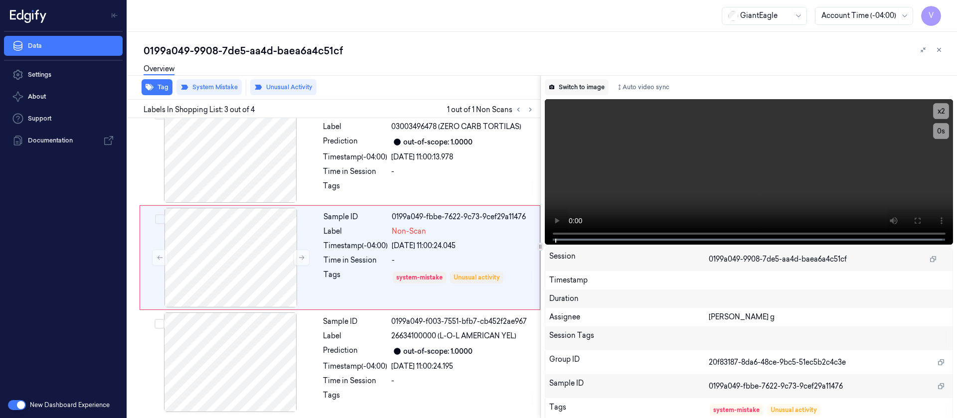
click at [589, 94] on button "Switch to image" at bounding box center [577, 87] width 64 height 16
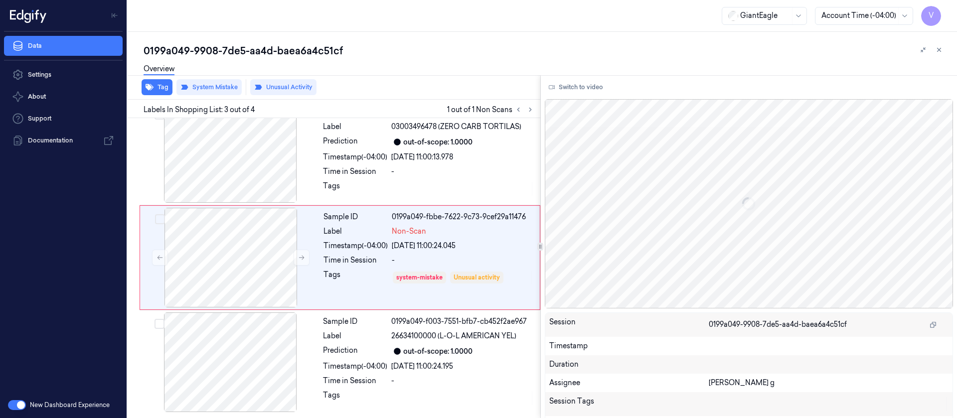
scroll to position [111, 0]
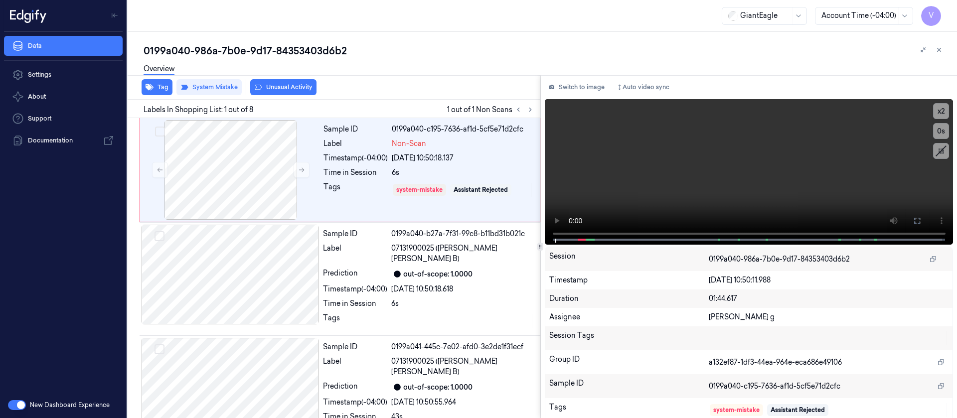
click at [529, 84] on div "Tag System Mistake Unusual Activity" at bounding box center [332, 87] width 417 height 24
click at [532, 109] on icon at bounding box center [530, 109] width 7 height 7
click at [915, 218] on icon at bounding box center [917, 221] width 8 height 8
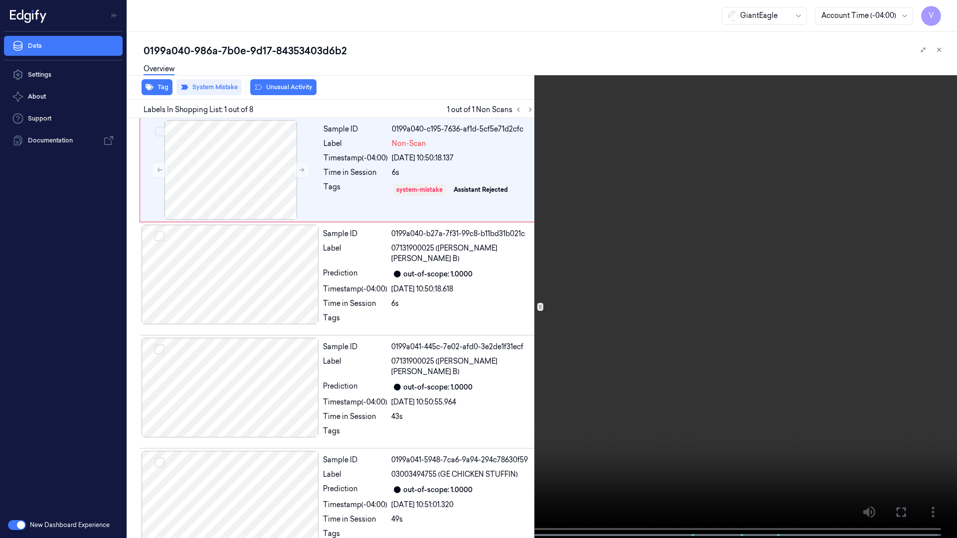
click at [0, 0] on icon at bounding box center [0, 0] width 0 height 0
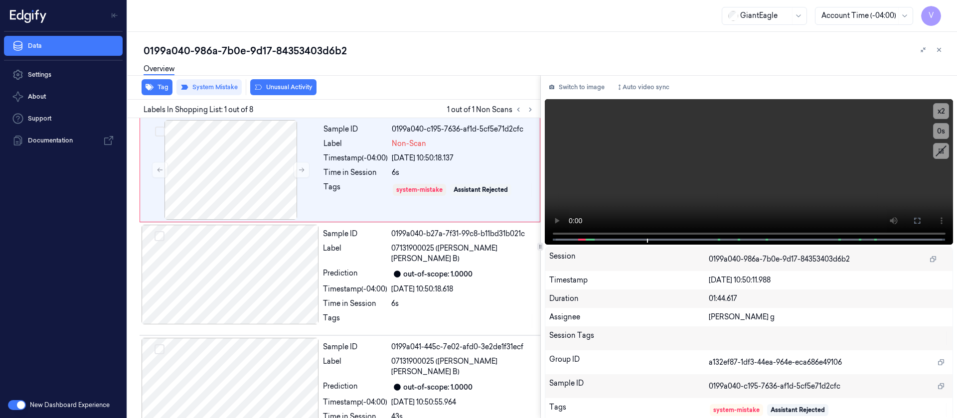
click at [933, 52] on div at bounding box center [931, 50] width 28 height 12
click at [940, 49] on icon at bounding box center [939, 49] width 7 height 7
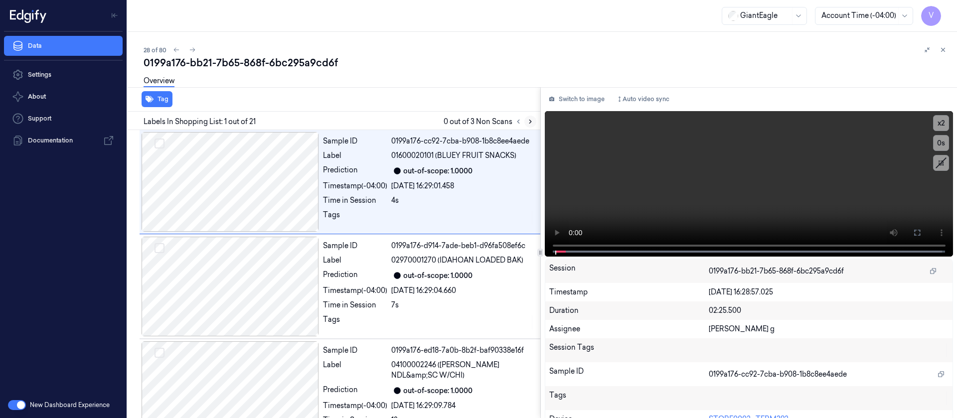
click at [527, 123] on icon at bounding box center [530, 121] width 7 height 7
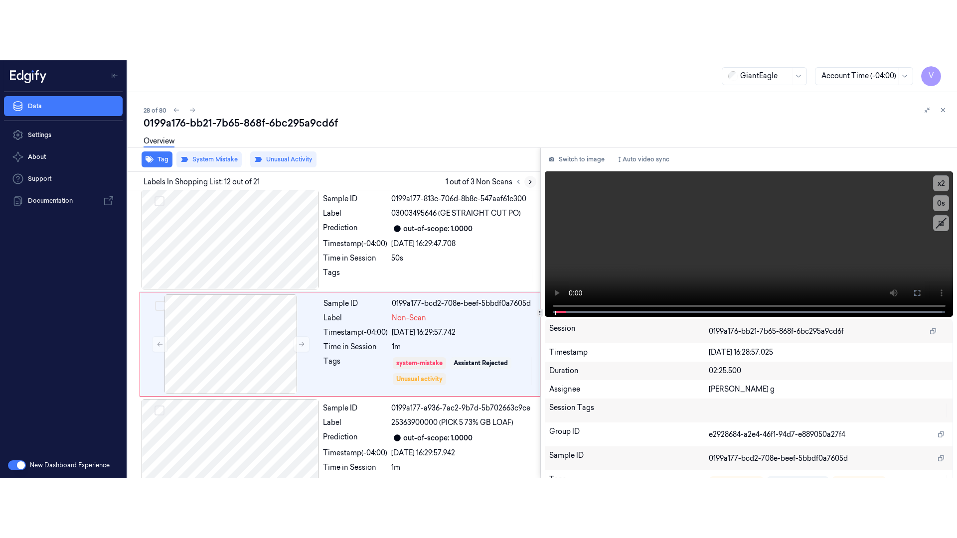
scroll to position [1068, 0]
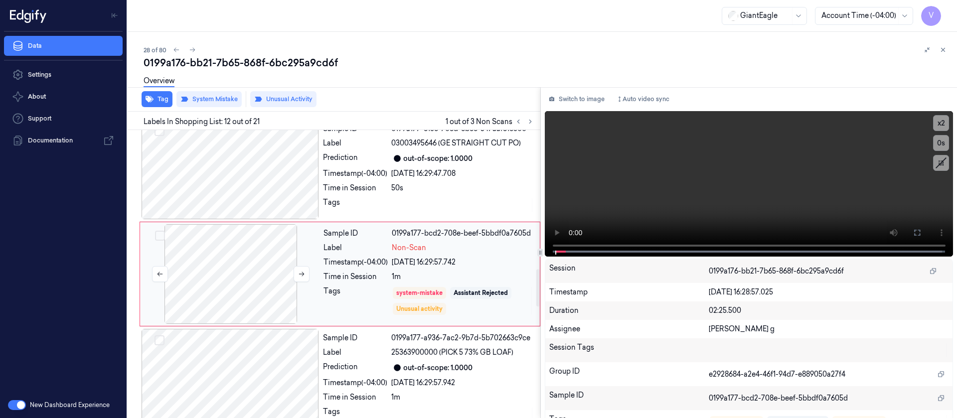
click at [253, 289] on div at bounding box center [230, 274] width 177 height 100
click at [306, 273] on button at bounding box center [302, 274] width 16 height 16
click at [914, 231] on icon at bounding box center [917, 233] width 8 height 8
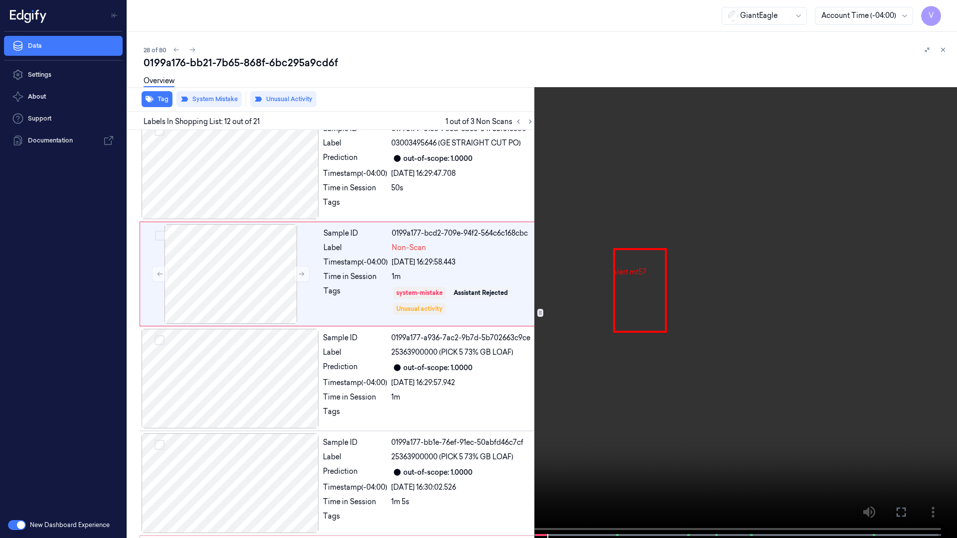
click at [404, 418] on span at bounding box center [404, 535] width 1 height 5
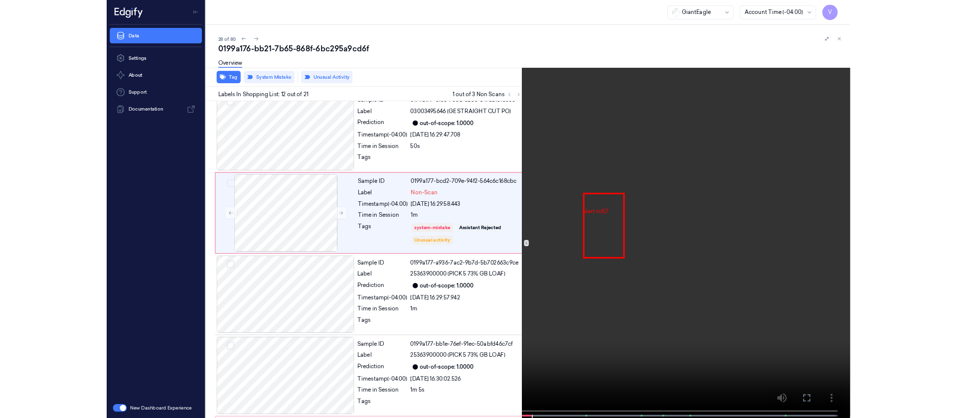
scroll to position [1008, 0]
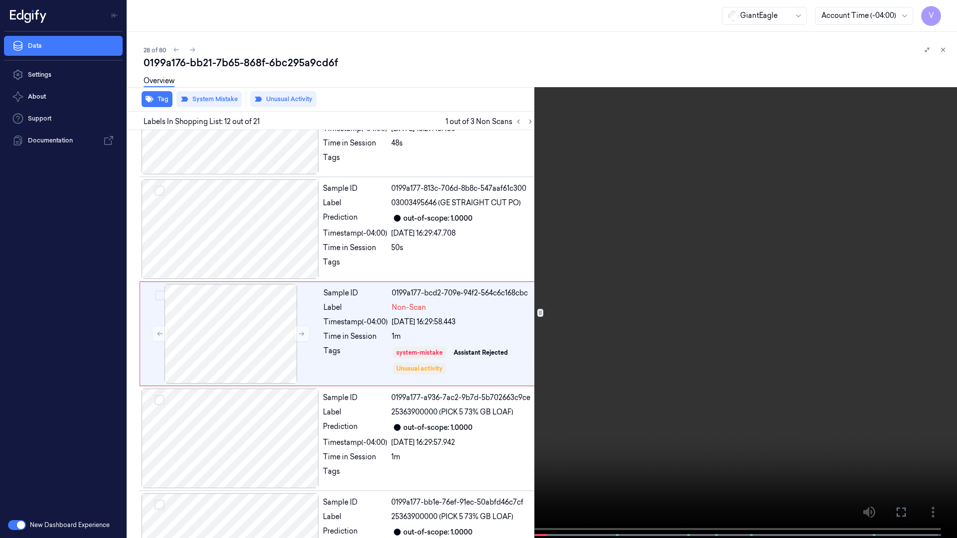
click at [0, 0] on icon at bounding box center [0, 0] width 0 height 0
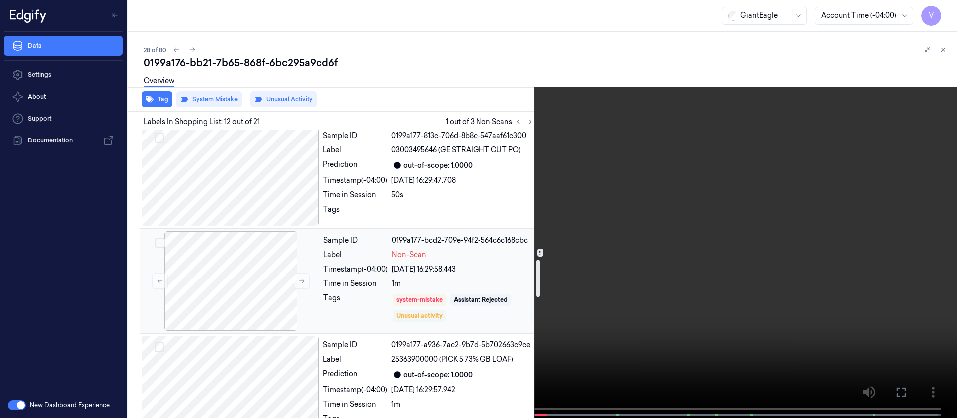
scroll to position [993, 0]
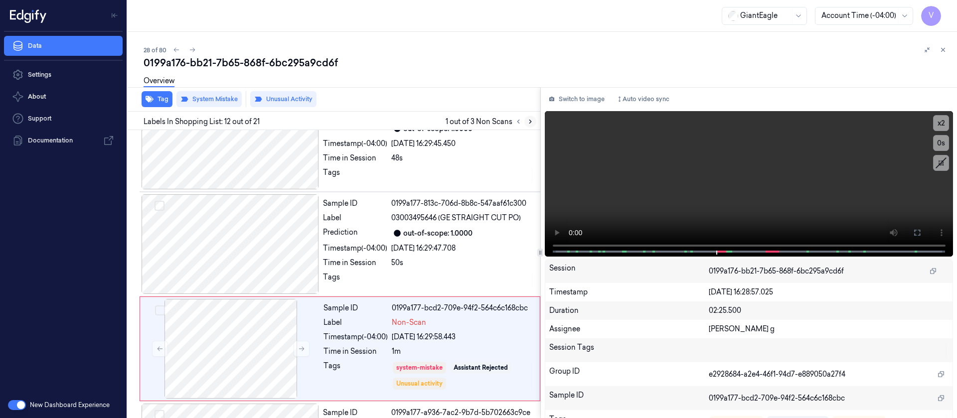
click at [532, 120] on icon at bounding box center [530, 121] width 7 height 7
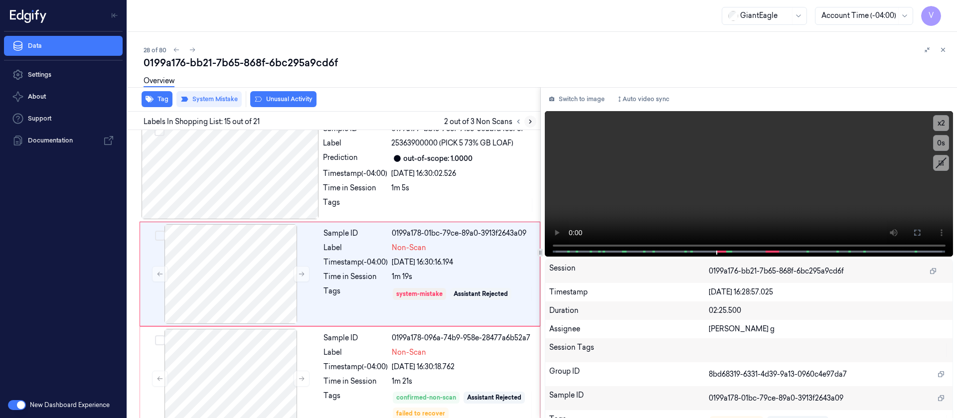
click at [532, 120] on icon at bounding box center [530, 121] width 7 height 7
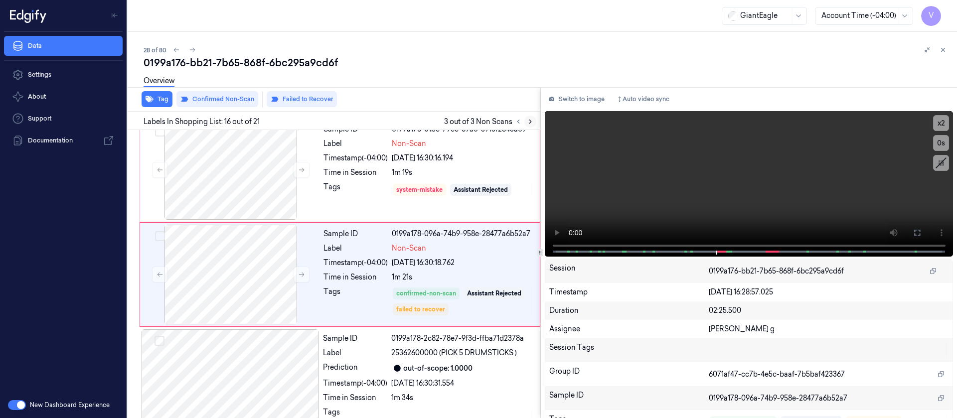
scroll to position [1487, 0]
click at [235, 178] on div at bounding box center [230, 170] width 177 height 100
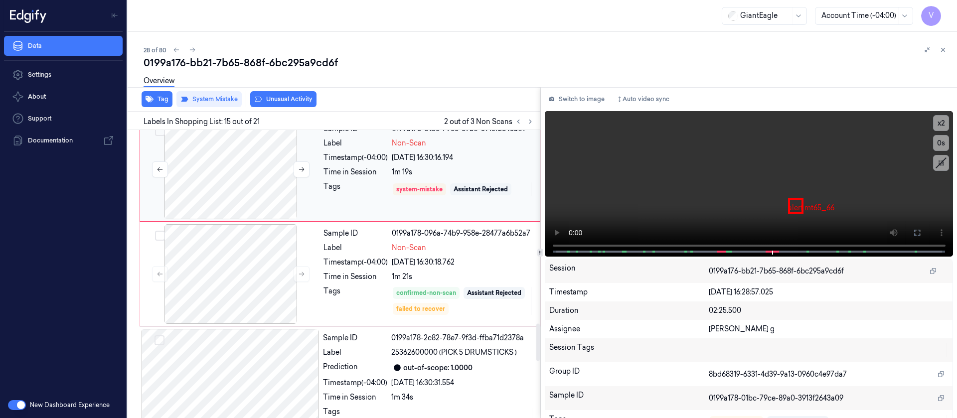
scroll to position [1382, 0]
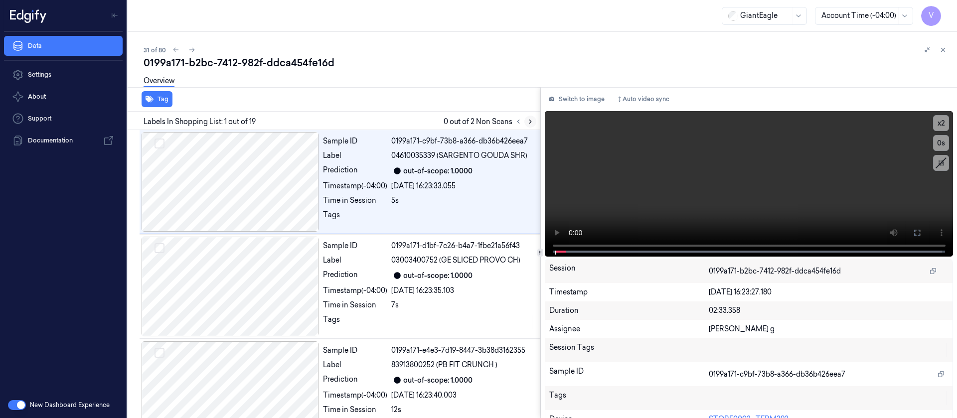
click at [528, 121] on icon at bounding box center [530, 121] width 7 height 7
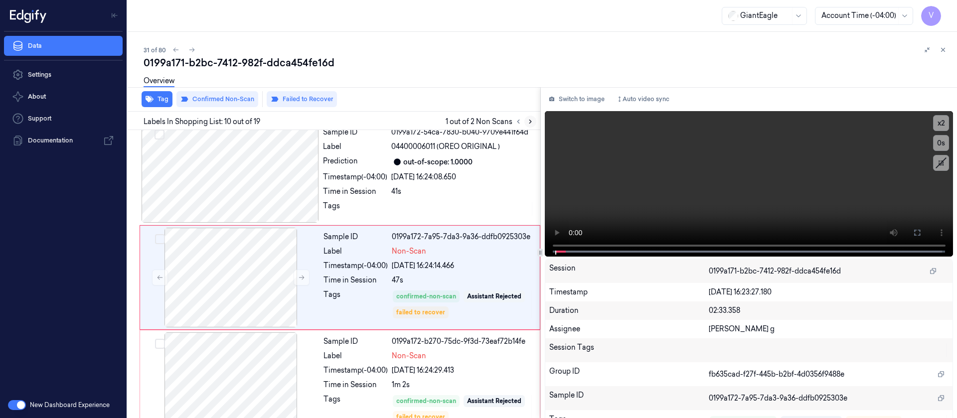
scroll to position [850, 0]
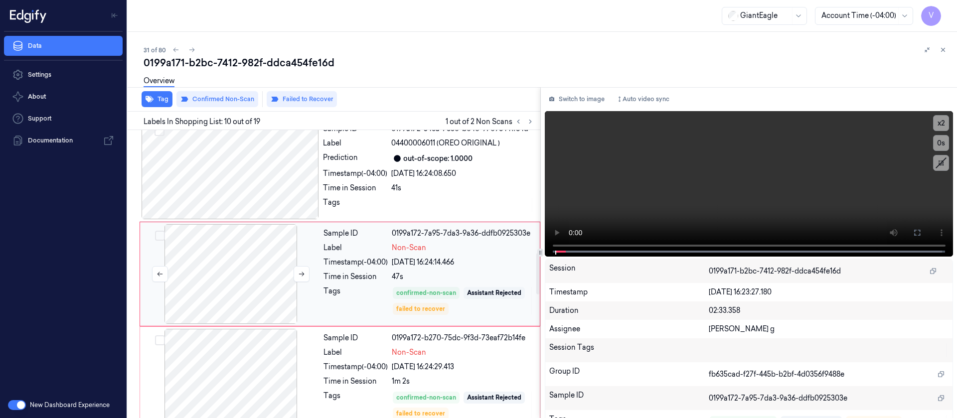
click at [218, 271] on div at bounding box center [230, 274] width 177 height 100
click at [296, 276] on button at bounding box center [302, 274] width 16 height 16
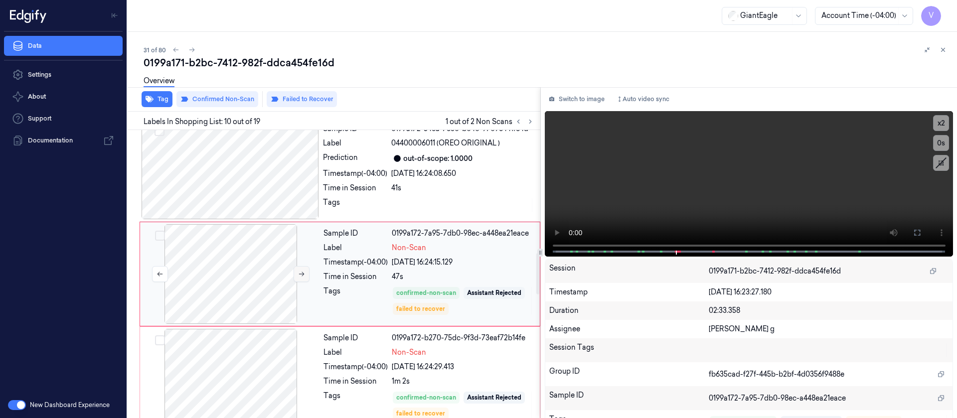
click at [299, 271] on icon at bounding box center [301, 274] width 7 height 7
drag, startPoint x: 908, startPoint y: 232, endPoint x: 907, endPoint y: 323, distance: 90.7
click at [909, 232] on button at bounding box center [917, 233] width 16 height 16
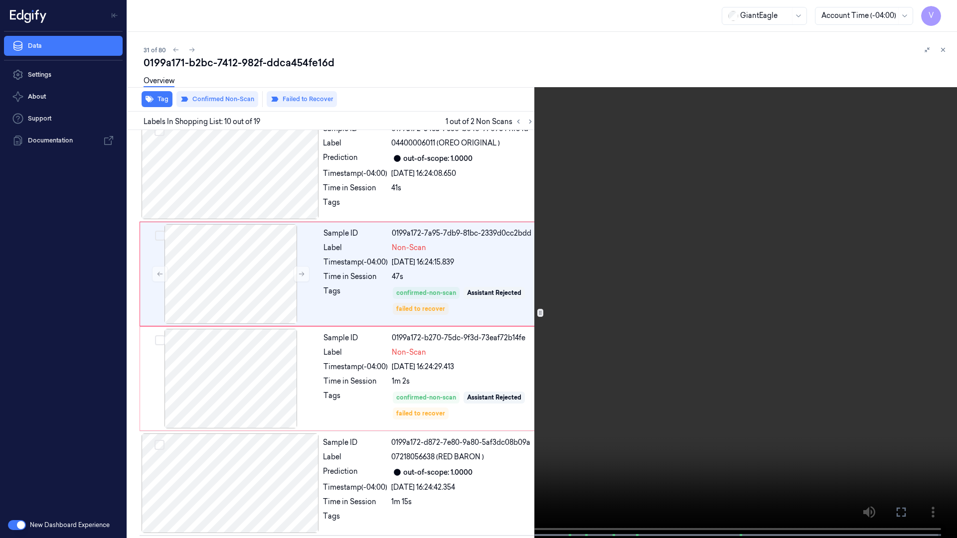
click at [0, 0] on button at bounding box center [0, 0] width 0 height 0
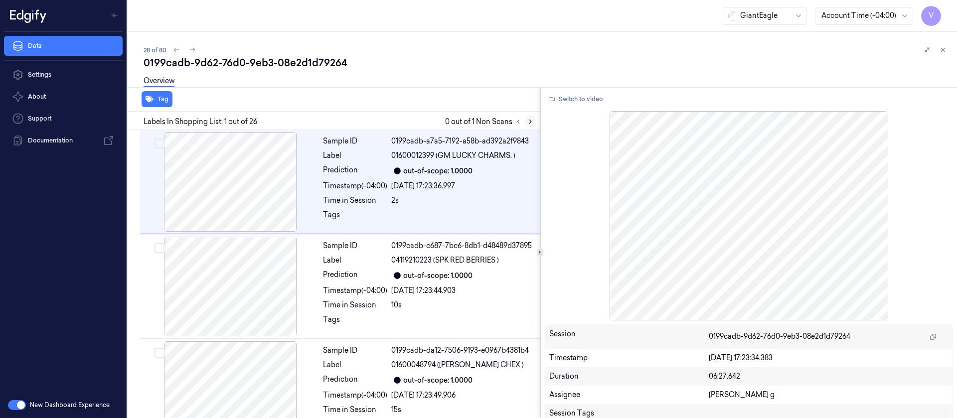
click at [533, 118] on icon at bounding box center [530, 121] width 7 height 7
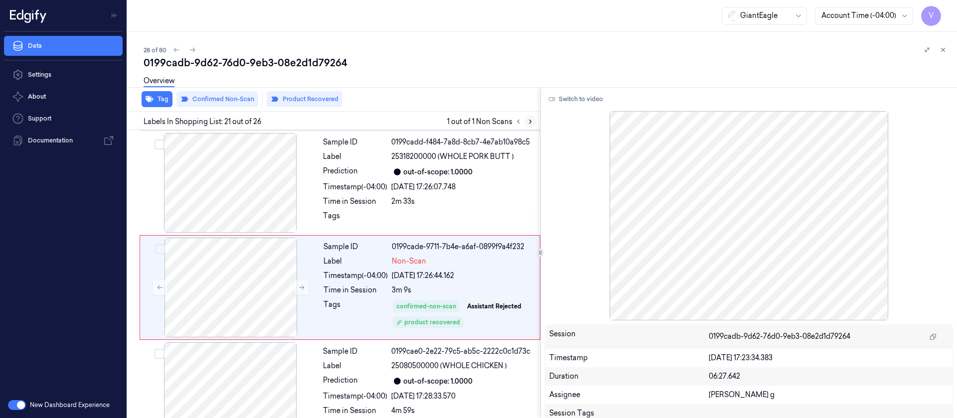
scroll to position [2010, 0]
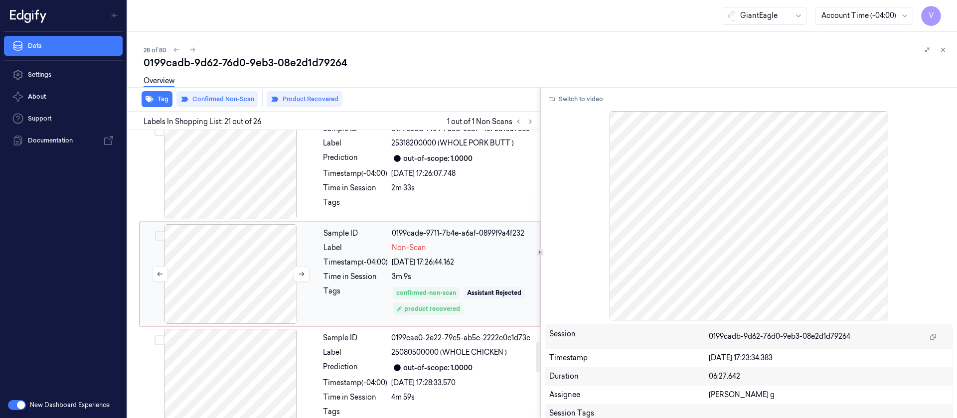
click at [262, 287] on div at bounding box center [230, 274] width 177 height 100
click at [574, 99] on button "Switch to video" at bounding box center [576, 99] width 62 height 16
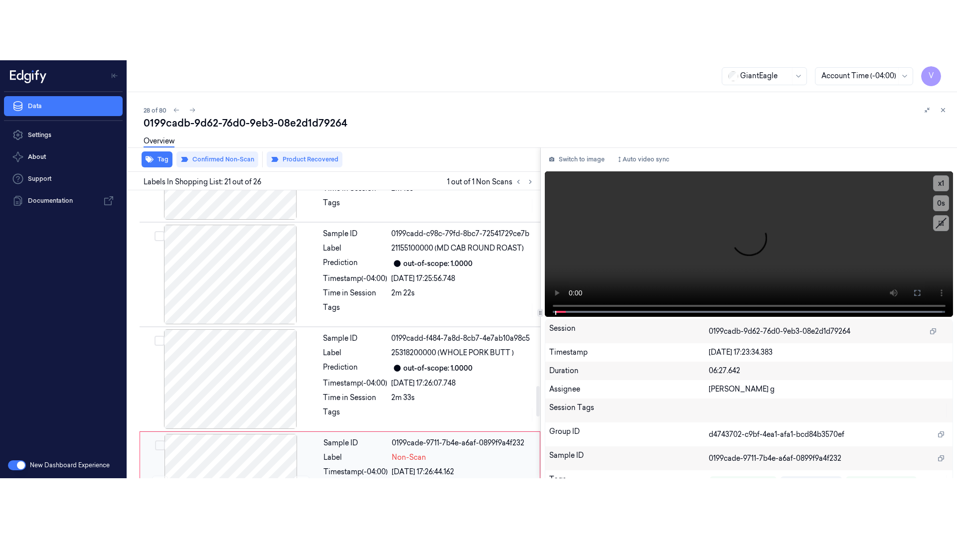
scroll to position [1786, 0]
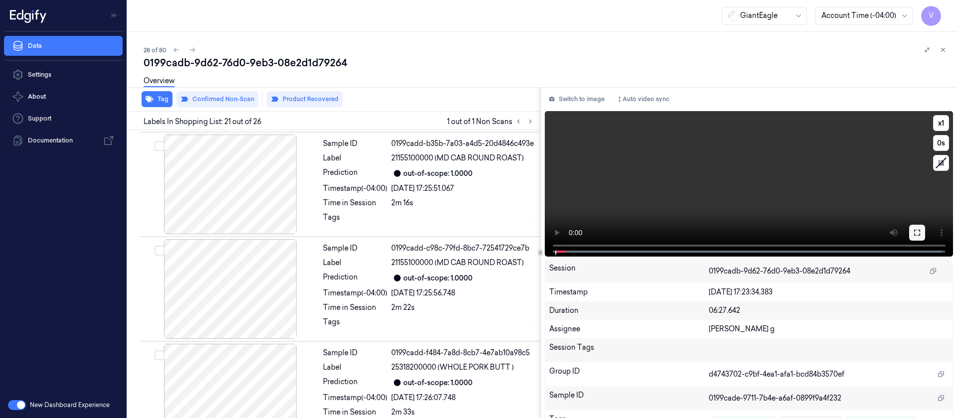
click at [913, 233] on icon at bounding box center [917, 233] width 8 height 8
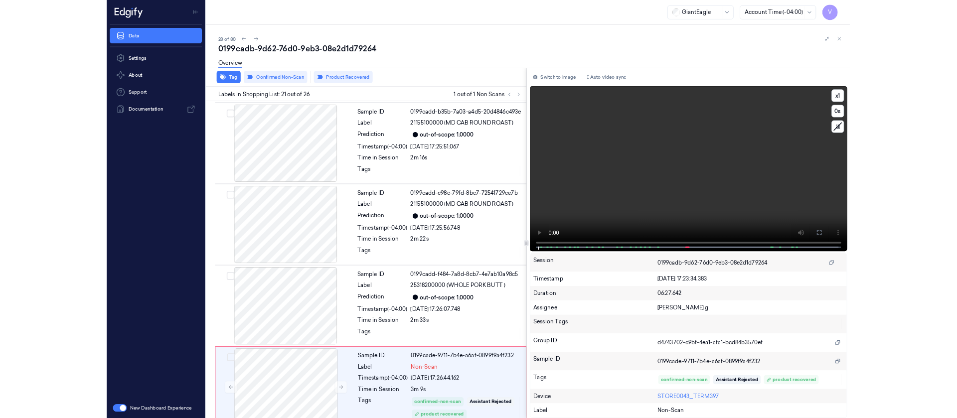
scroll to position [1950, 0]
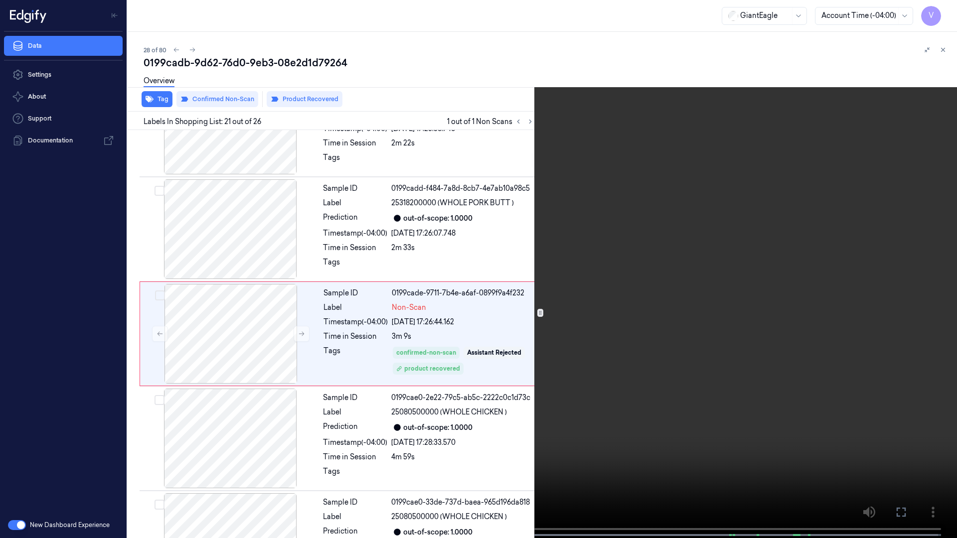
click at [0, 0] on icon at bounding box center [0, 0] width 0 height 0
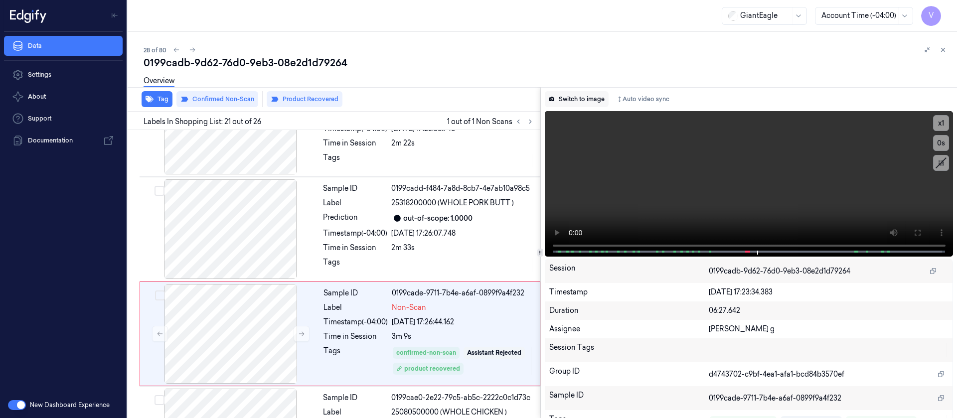
click at [564, 94] on button "Switch to image" at bounding box center [577, 99] width 64 height 16
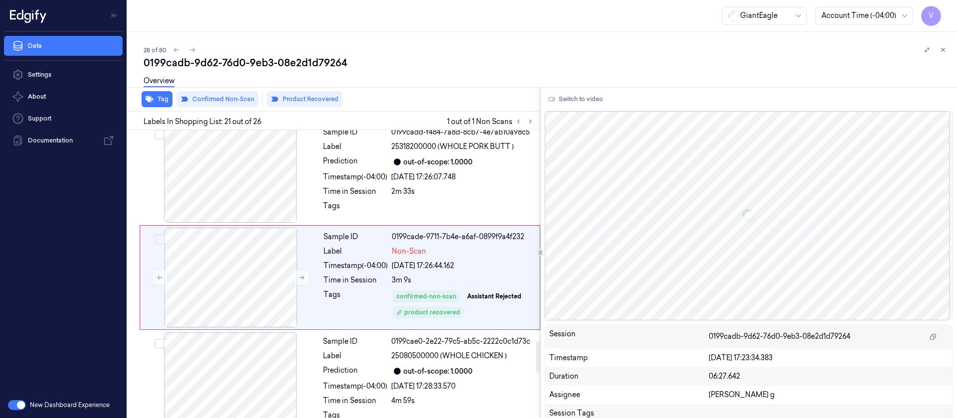
scroll to position [2010, 0]
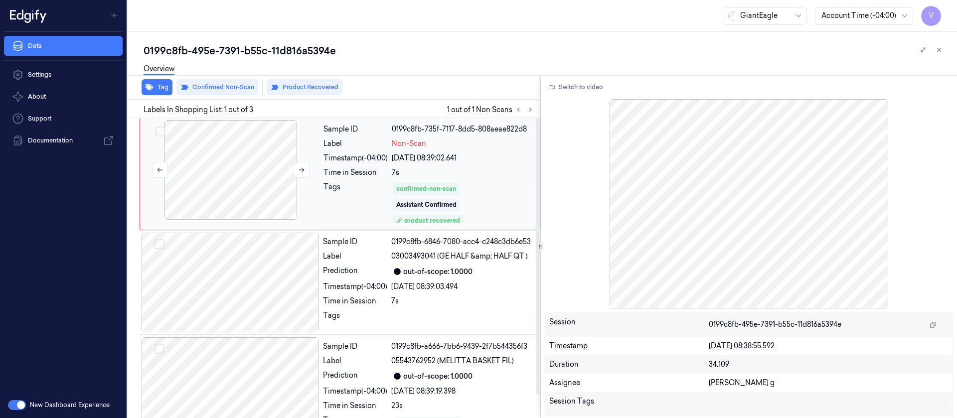
click at [189, 210] on div at bounding box center [230, 170] width 177 height 100
click at [238, 172] on div at bounding box center [230, 170] width 177 height 100
click at [575, 88] on button "Switch to video" at bounding box center [576, 87] width 62 height 16
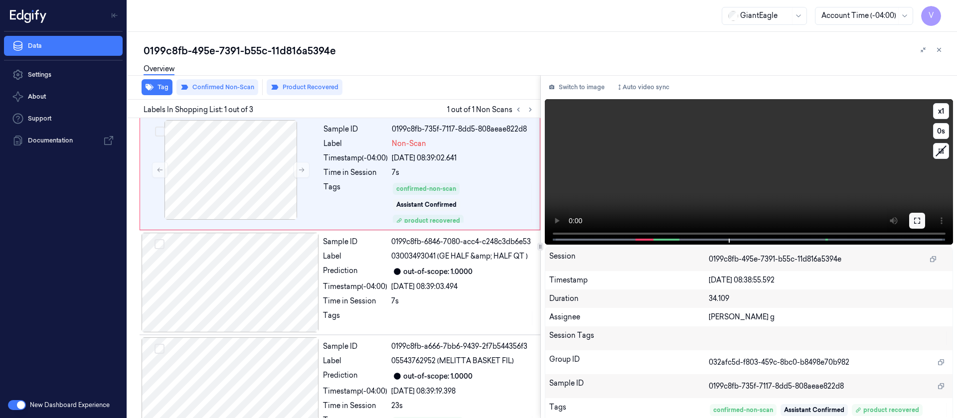
click at [918, 227] on button at bounding box center [917, 221] width 16 height 16
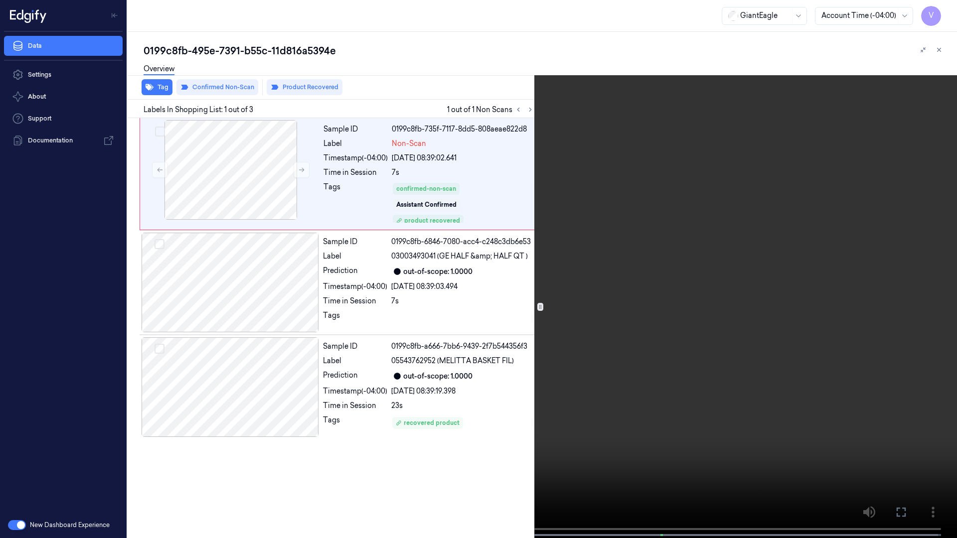
click at [0, 0] on icon at bounding box center [0, 0] width 0 height 0
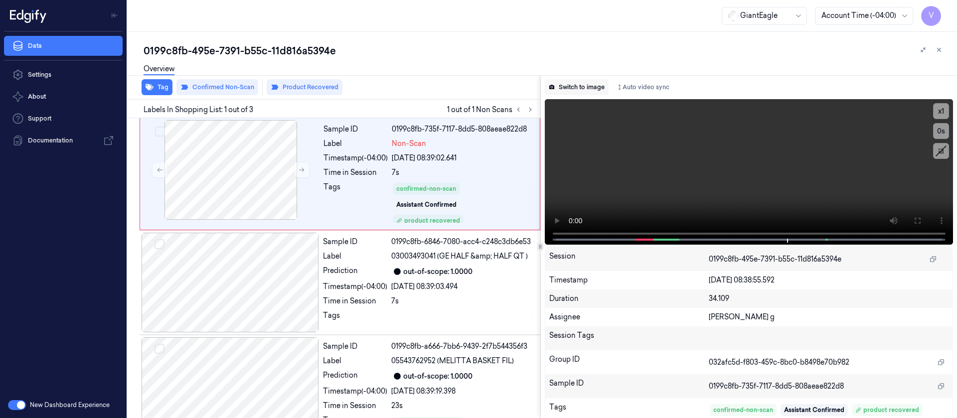
click at [564, 88] on button "Switch to image" at bounding box center [577, 87] width 64 height 16
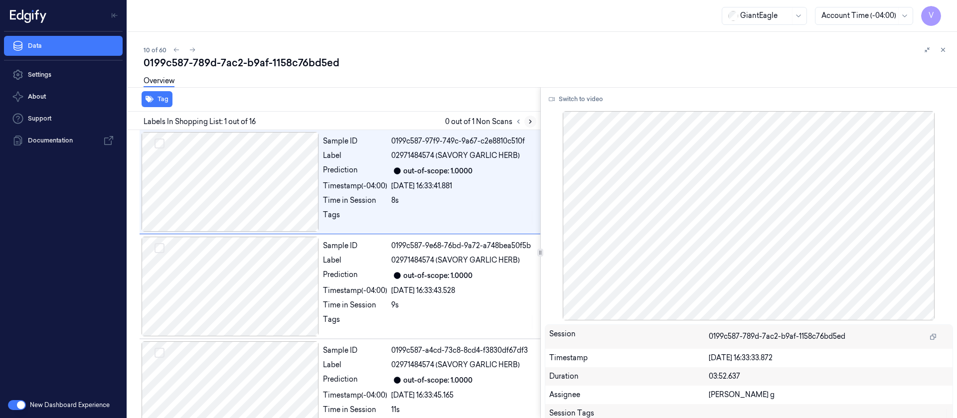
click at [528, 117] on button at bounding box center [530, 122] width 12 height 12
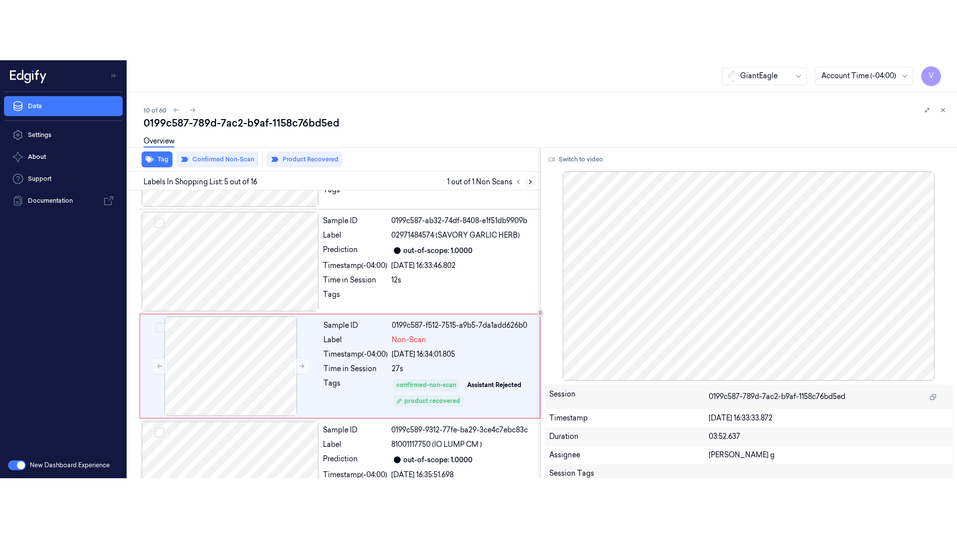
scroll to position [331, 0]
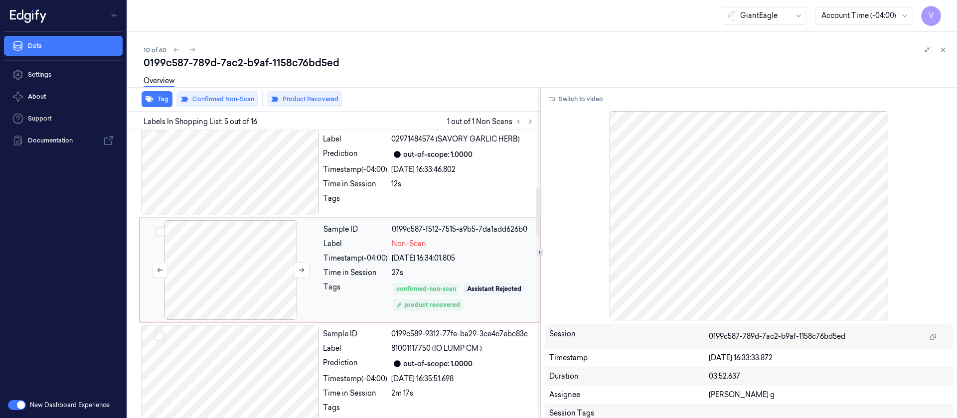
click at [257, 255] on div at bounding box center [230, 270] width 177 height 100
click at [584, 102] on button "Switch to video" at bounding box center [576, 99] width 62 height 16
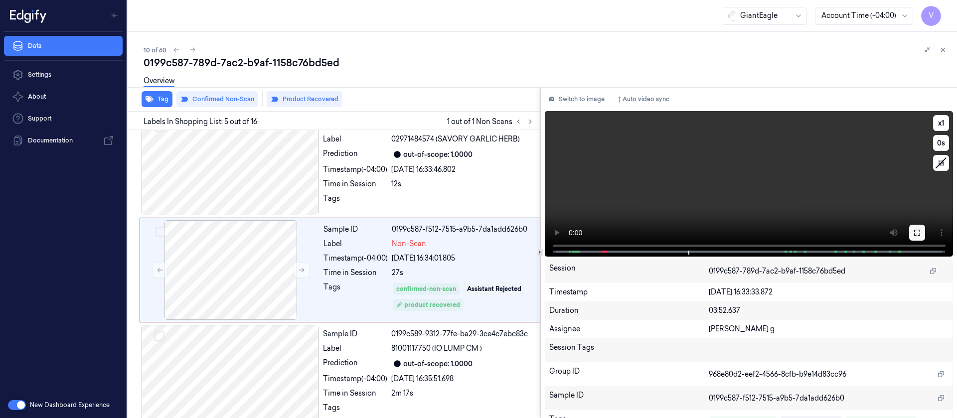
click at [913, 234] on icon at bounding box center [917, 233] width 8 height 8
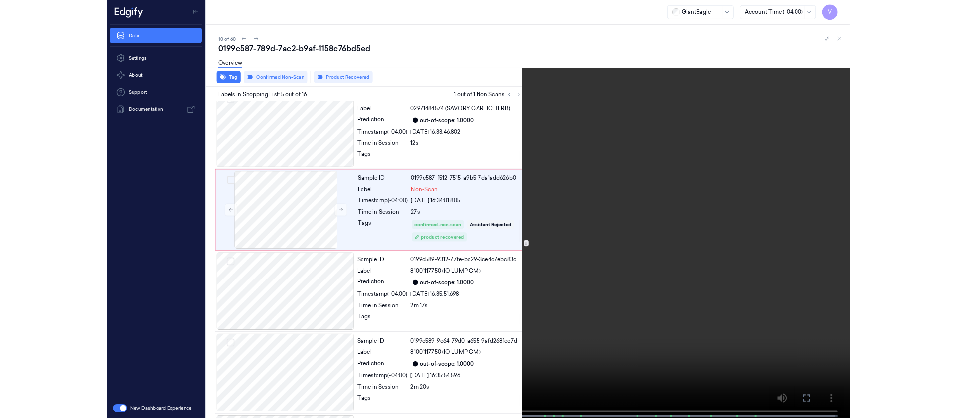
scroll to position [271, 0]
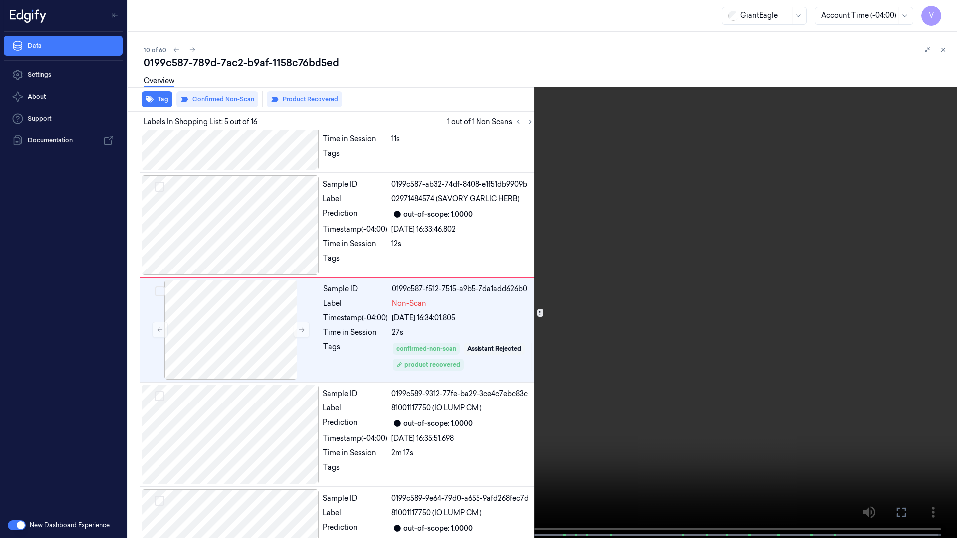
click at [0, 0] on icon at bounding box center [0, 0] width 0 height 0
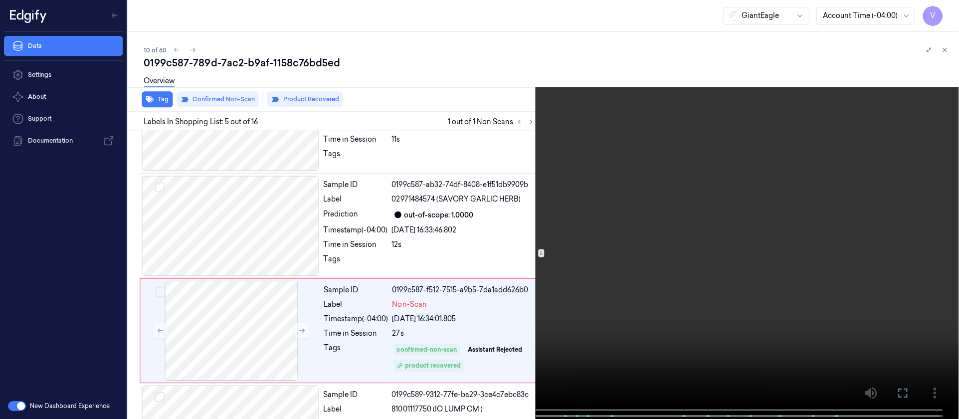
scroll to position [331, 0]
